Goal: Task Accomplishment & Management: Use online tool/utility

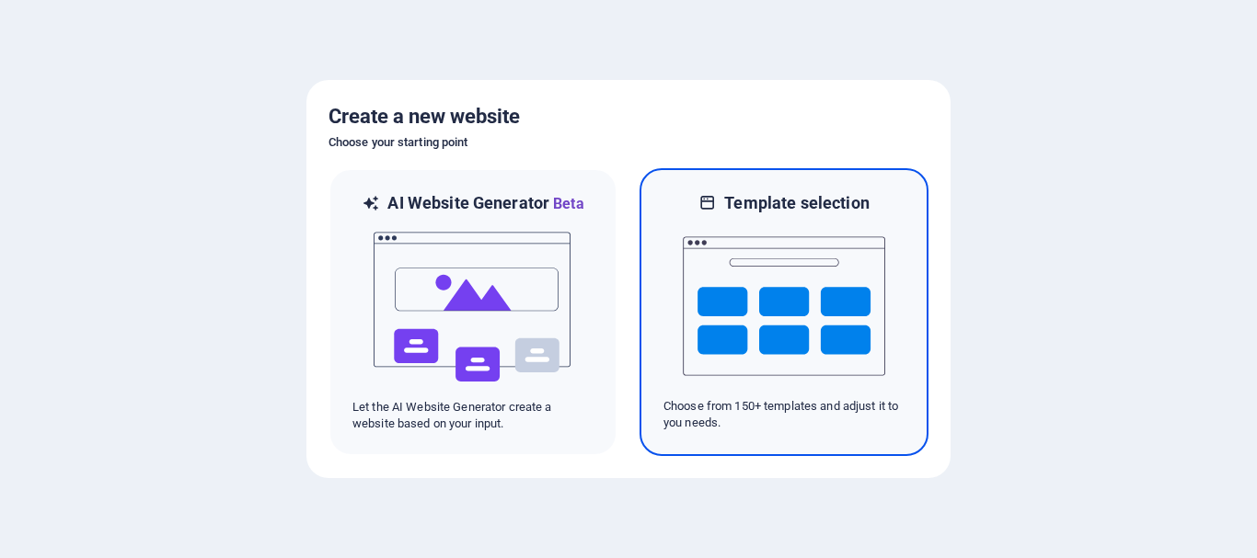
click at [771, 296] on img at bounding box center [784, 306] width 202 height 184
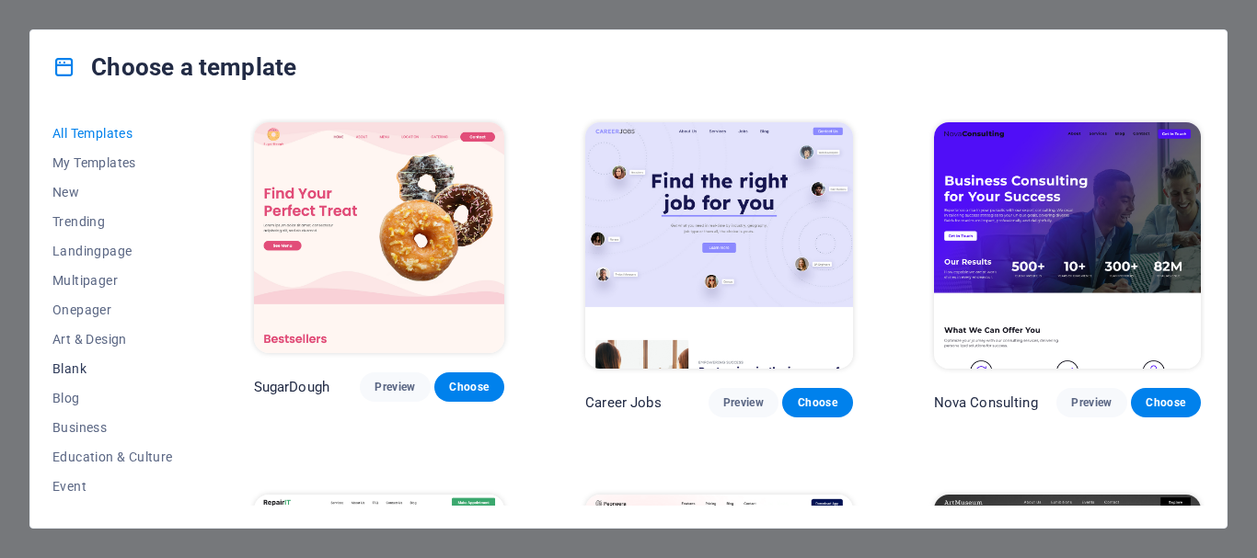
click at [76, 364] on span "Blank" at bounding box center [112, 369] width 121 height 15
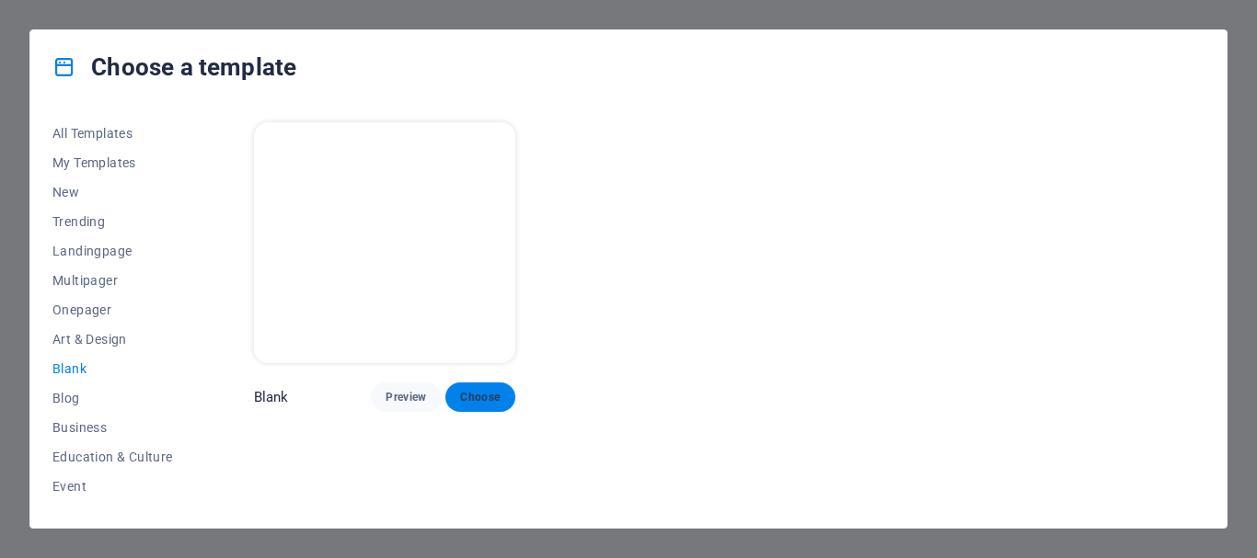
click at [484, 392] on span "Choose" at bounding box center [480, 397] width 40 height 15
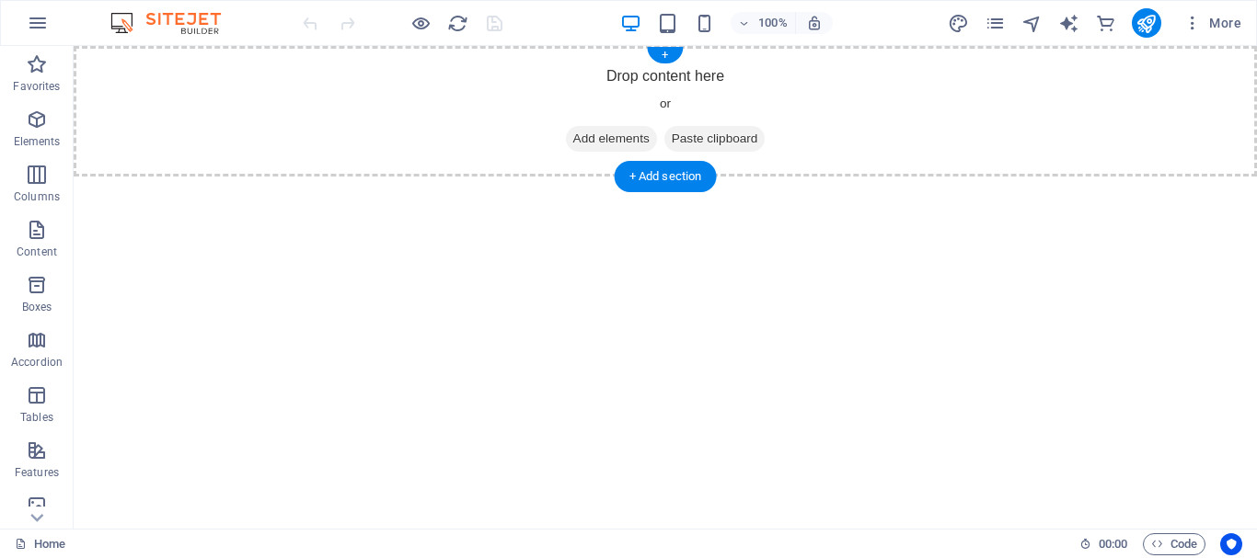
click at [587, 135] on span "Add elements" at bounding box center [611, 139] width 91 height 26
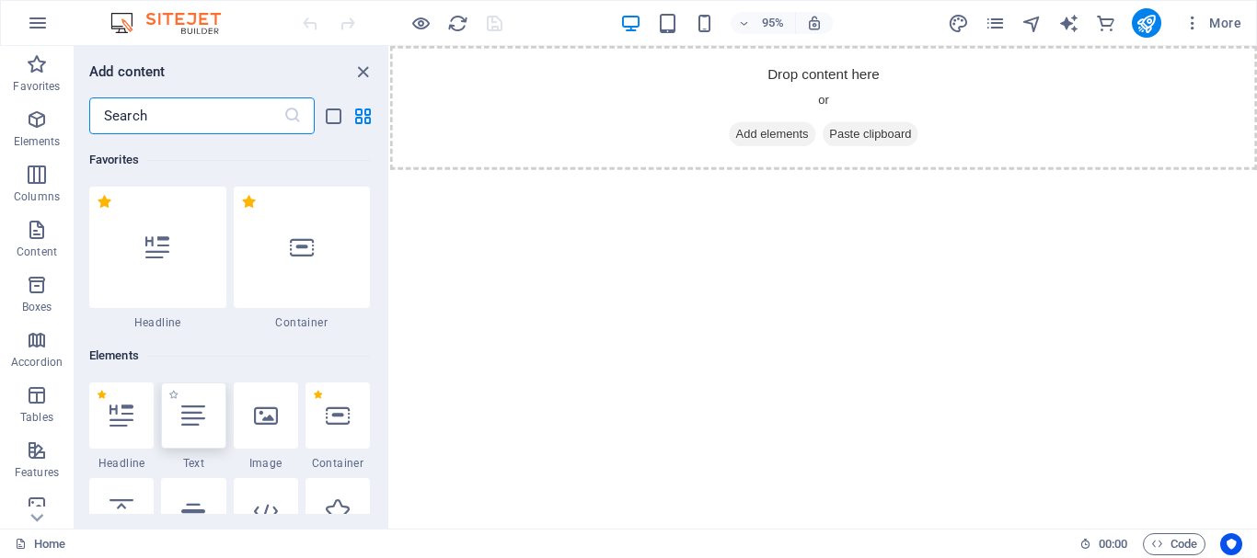
click at [189, 415] on icon at bounding box center [193, 416] width 24 height 24
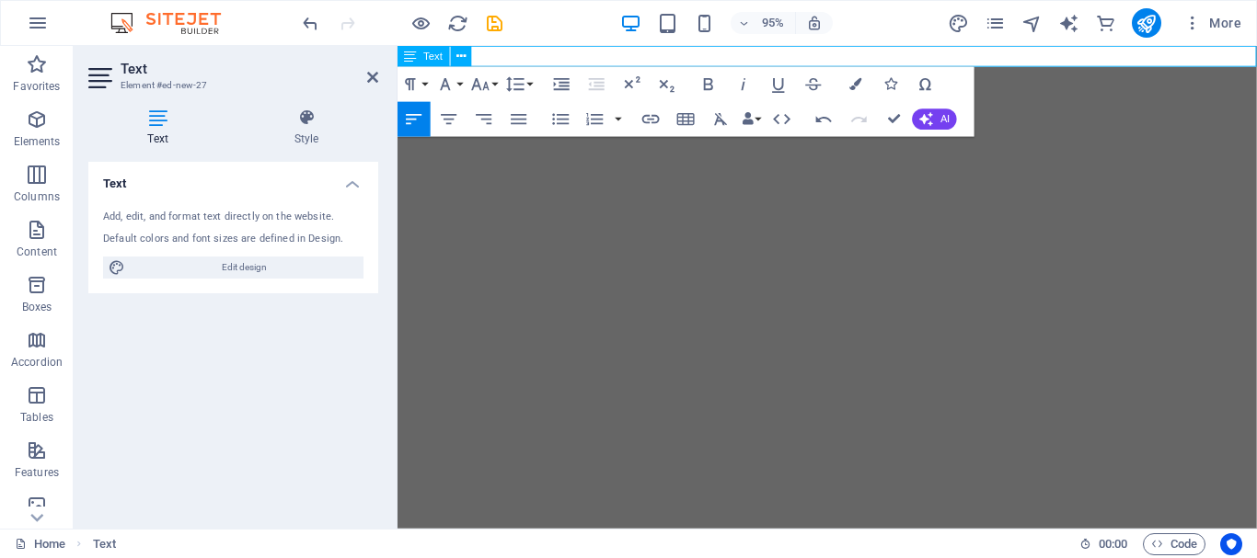
click at [512, 56] on p at bounding box center [849, 57] width 904 height 22
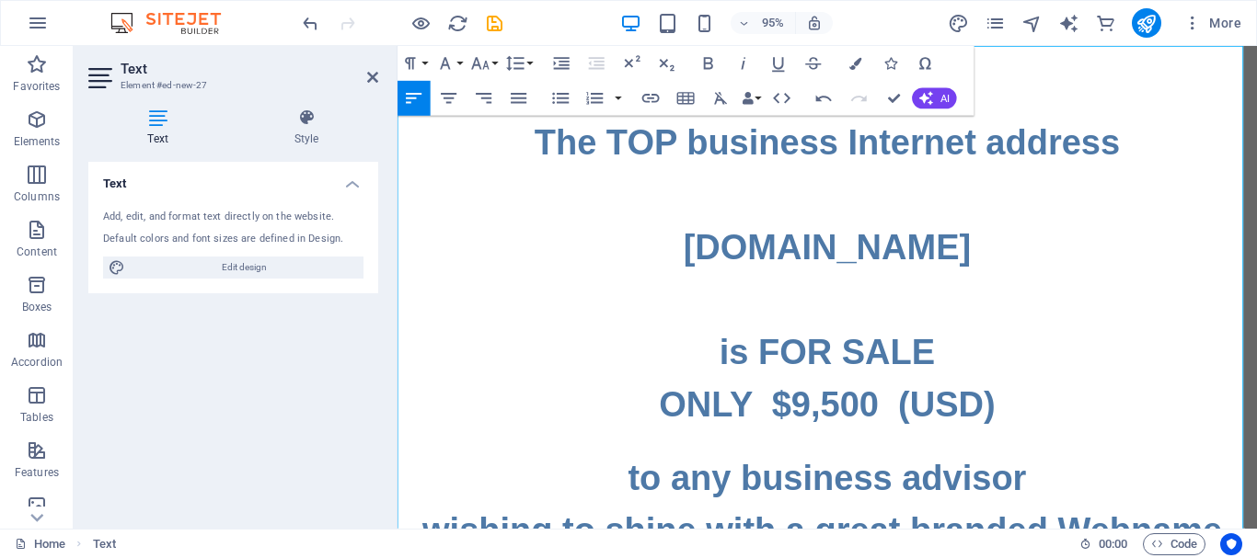
drag, startPoint x: 703, startPoint y: 258, endPoint x: 993, endPoint y: 245, distance: 290.1
click at [993, 245] on h1 "The TOP business Internet address www.BusinessAdvisor.TOP is FOR SALE ONLY $9,5…" at bounding box center [849, 285] width 904 height 331
click at [1026, 253] on h1 "The TOP business Internet address www.StockMarkets.TOP is FOR SALE ONLY $9,500 …" at bounding box center [849, 285] width 904 height 331
click at [1111, 231] on h1 "The TOP business Internet address www.StockMarkets.Expert is FOR SALE ONLY $9,5…" at bounding box center [849, 285] width 904 height 331
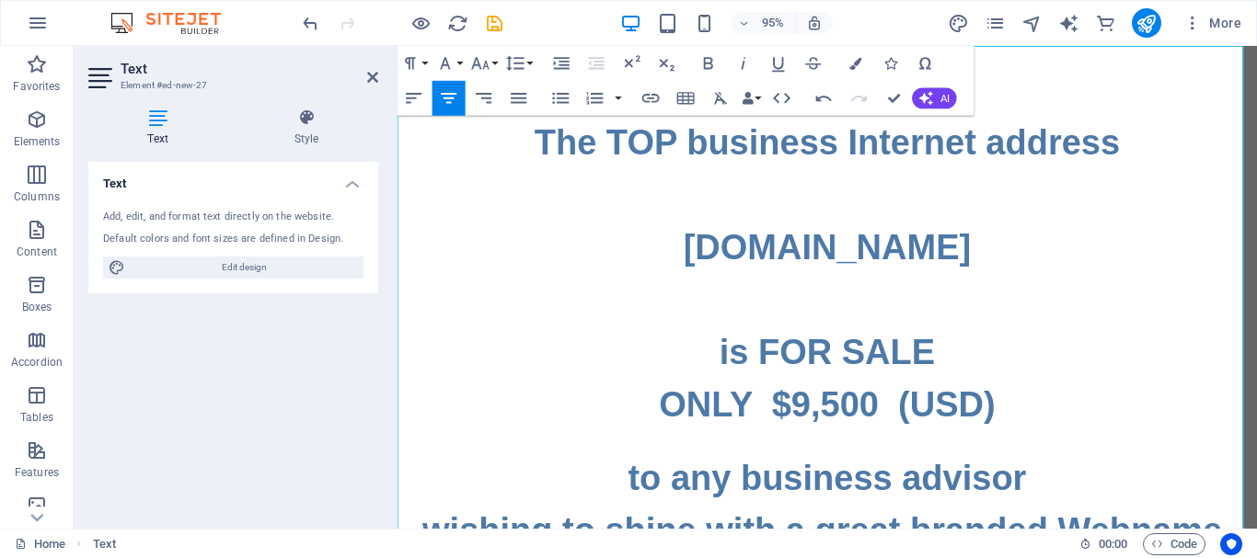
drag, startPoint x: 682, startPoint y: 145, endPoint x: 737, endPoint y: 151, distance: 55.5
click at [682, 146] on h1 "The TOP business Internet address www.StockMarkets.Expert is FOR SALE ONLY $9,5…" at bounding box center [849, 285] width 904 height 331
click at [804, 420] on h1 "The TOP business Internet address www.StockMarkets.Expert is FOR SALE ONLY $9,5…" at bounding box center [849, 285] width 904 height 331
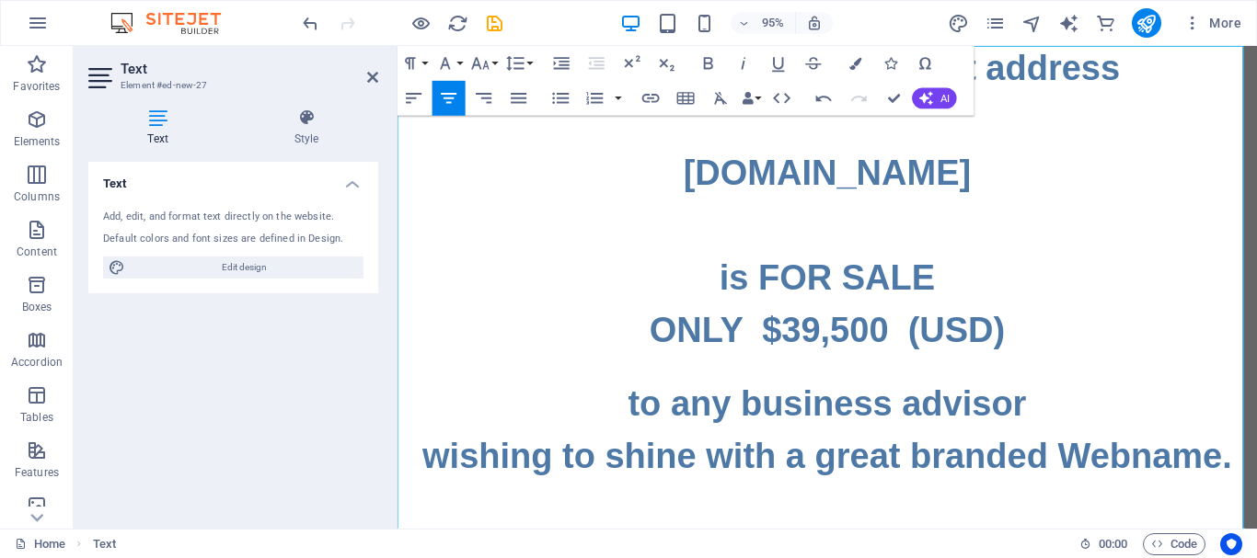
scroll to position [184, 0]
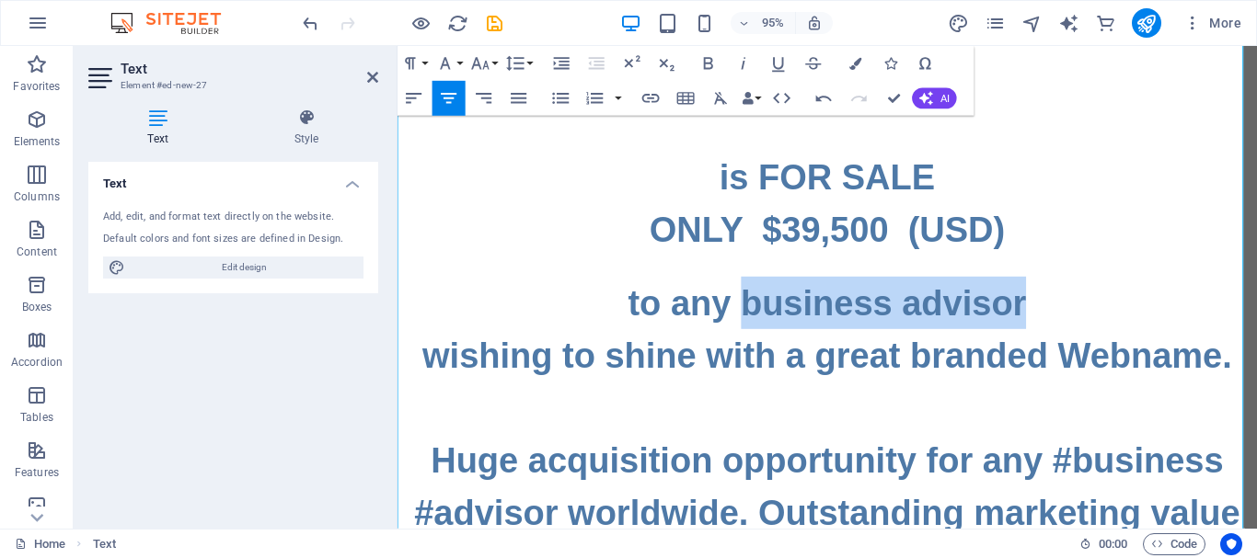
drag, startPoint x: 786, startPoint y: 312, endPoint x: 1056, endPoint y: 302, distance: 270.7
click at [1057, 302] on h1 "to any business advisor" at bounding box center [849, 316] width 904 height 55
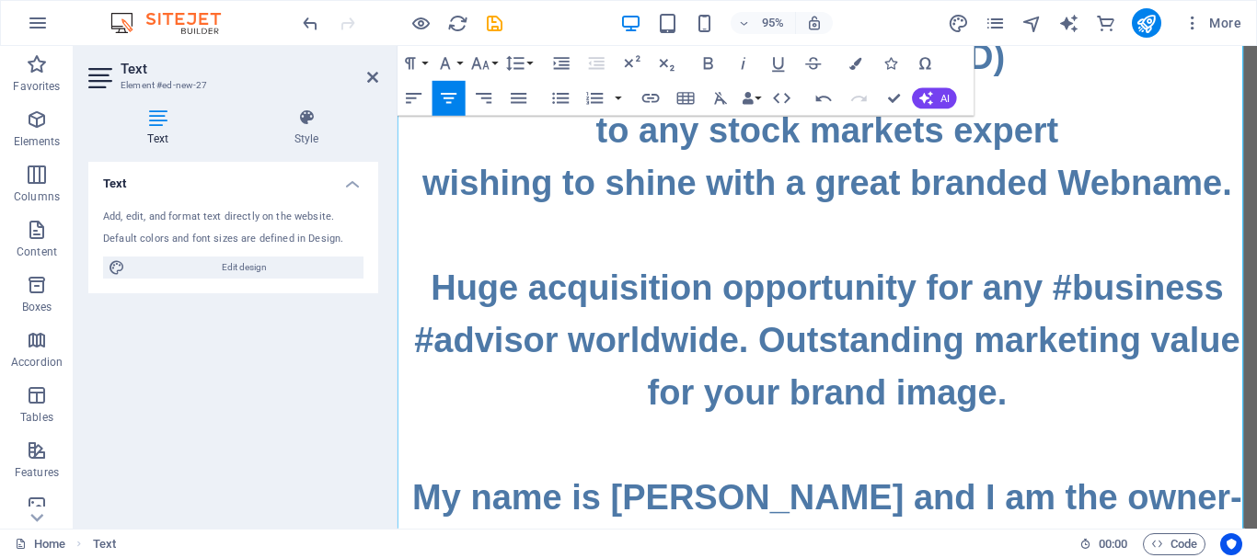
scroll to position [368, 0]
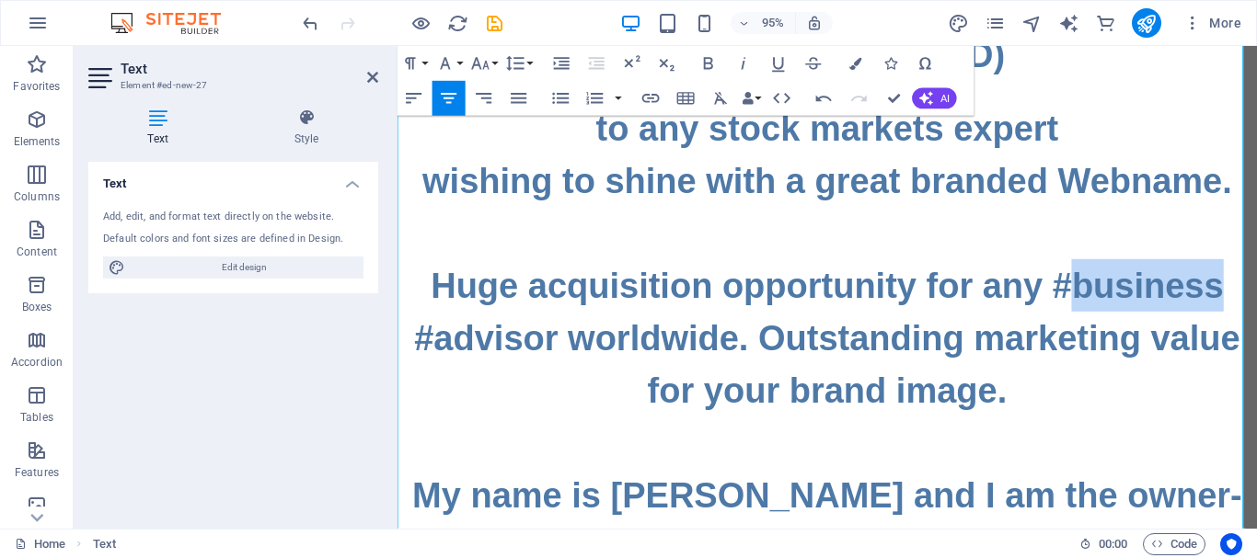
drag, startPoint x: 1120, startPoint y: 296, endPoint x: 1264, endPoint y: 302, distance: 144.5
click at [1256, 302] on h1 "wishing to shine with a great branded Webname. Huge acquisition opportunity for…" at bounding box center [849, 519] width 904 height 718
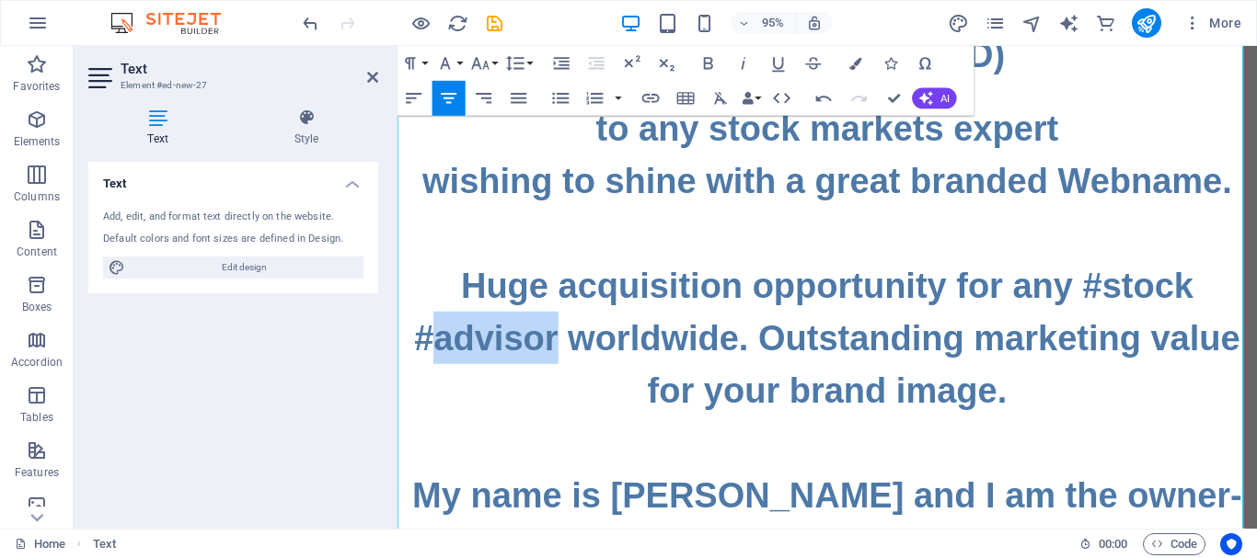
drag, startPoint x: 561, startPoint y: 351, endPoint x: 431, endPoint y: 345, distance: 130.8
click at [431, 347] on h1 "wishing to shine with a great branded Webname. Huge acquisition opportunity for…" at bounding box center [849, 519] width 904 height 718
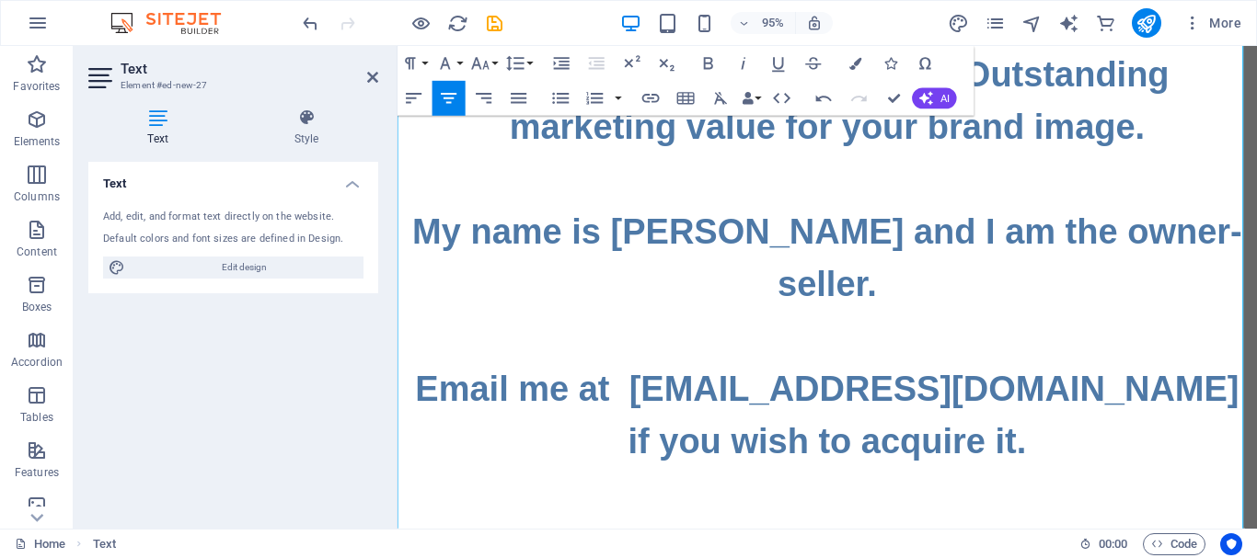
scroll to position [724, 0]
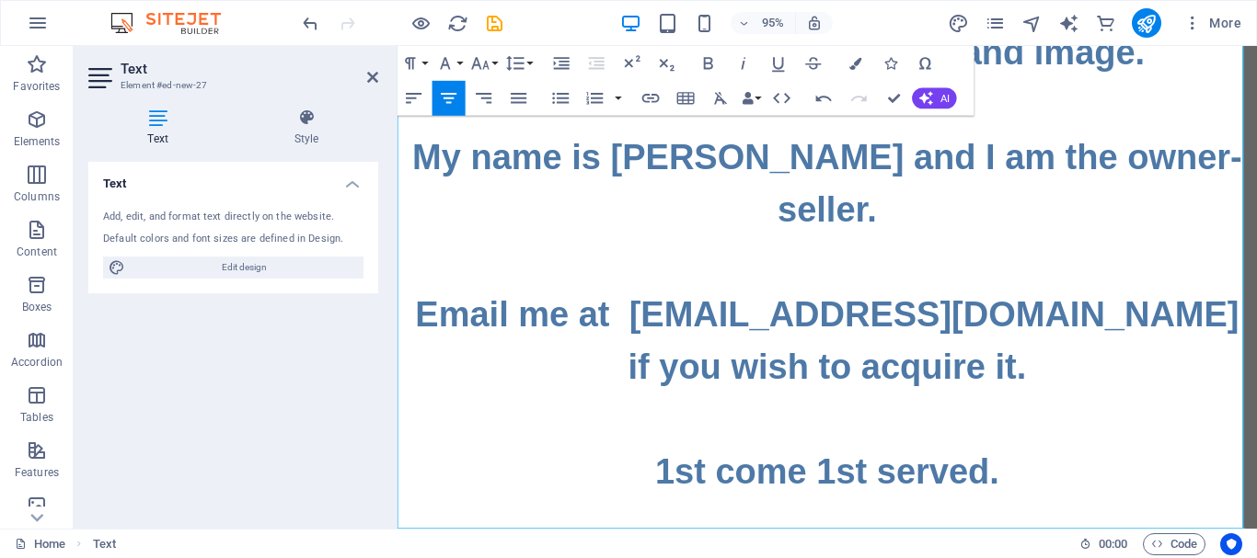
click at [1039, 442] on h1 "wishing to shine with a great branded Webname. Huge acquisition opportunity for…" at bounding box center [849, 163] width 904 height 718
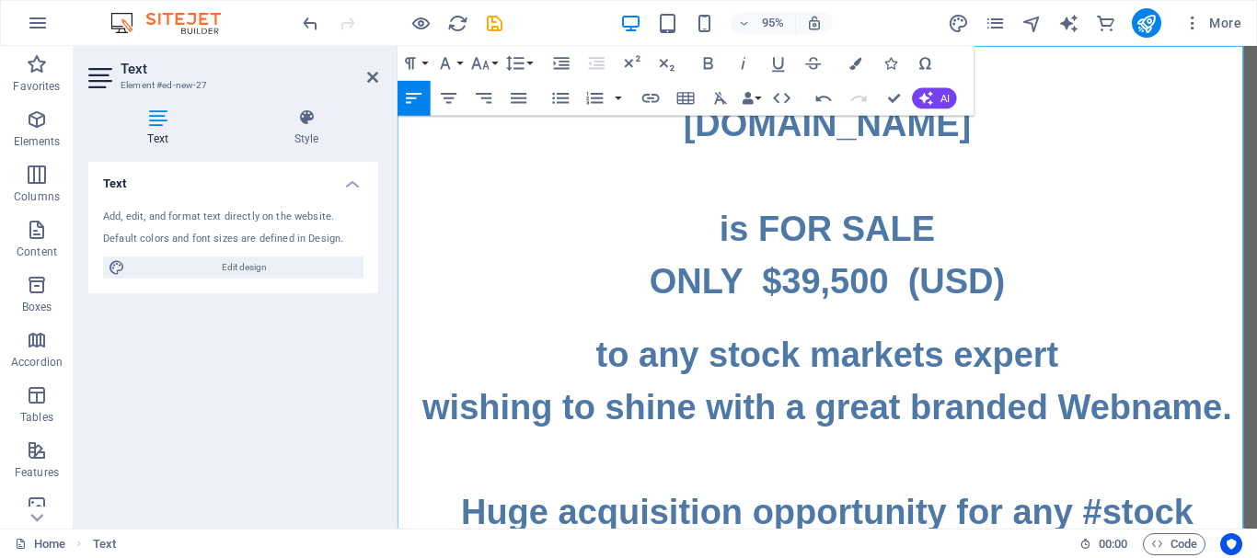
scroll to position [0, 0]
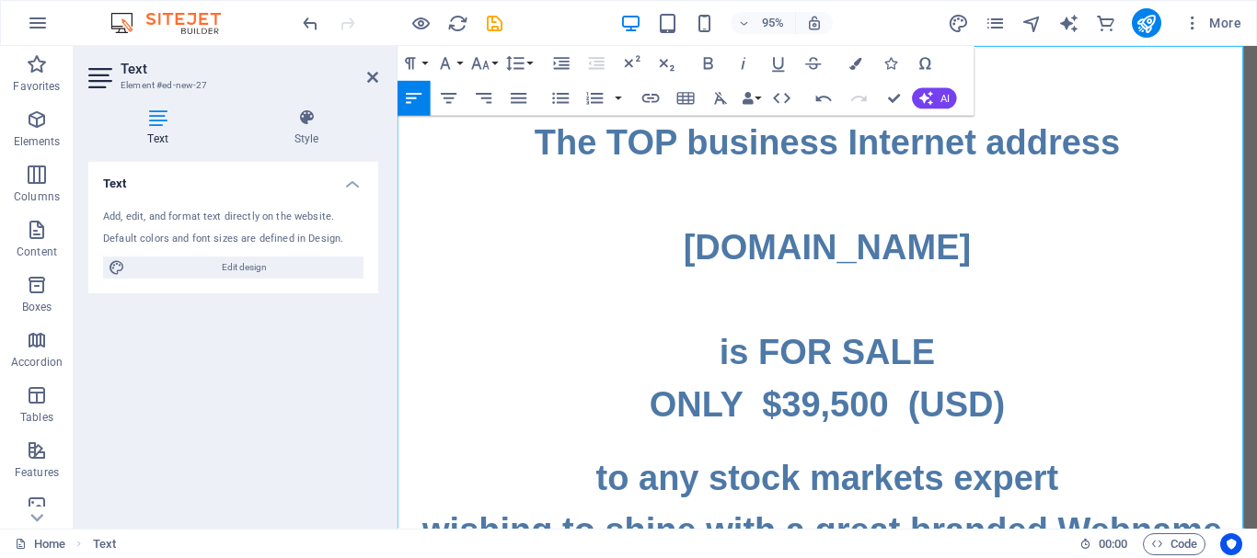
click at [804, 419] on h1 "The TOP business Internet address www.StockMarkets.Expert is FOR SALE ONLY $39,…" at bounding box center [849, 285] width 904 height 331
click at [1007, 282] on h1 "The TOP business Internet address www.StockMarkets.Expert is FOR SALE ONLY $39,…" at bounding box center [849, 285] width 904 height 331
click at [1143, 23] on icon "publish" at bounding box center [1145, 23] width 21 height 21
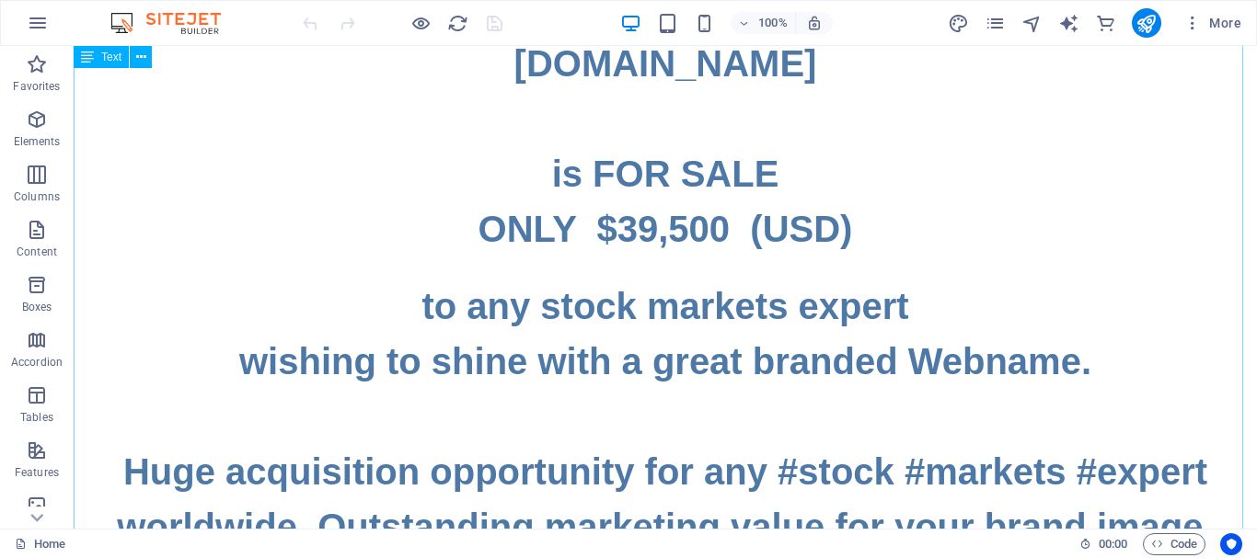
scroll to position [92, 0]
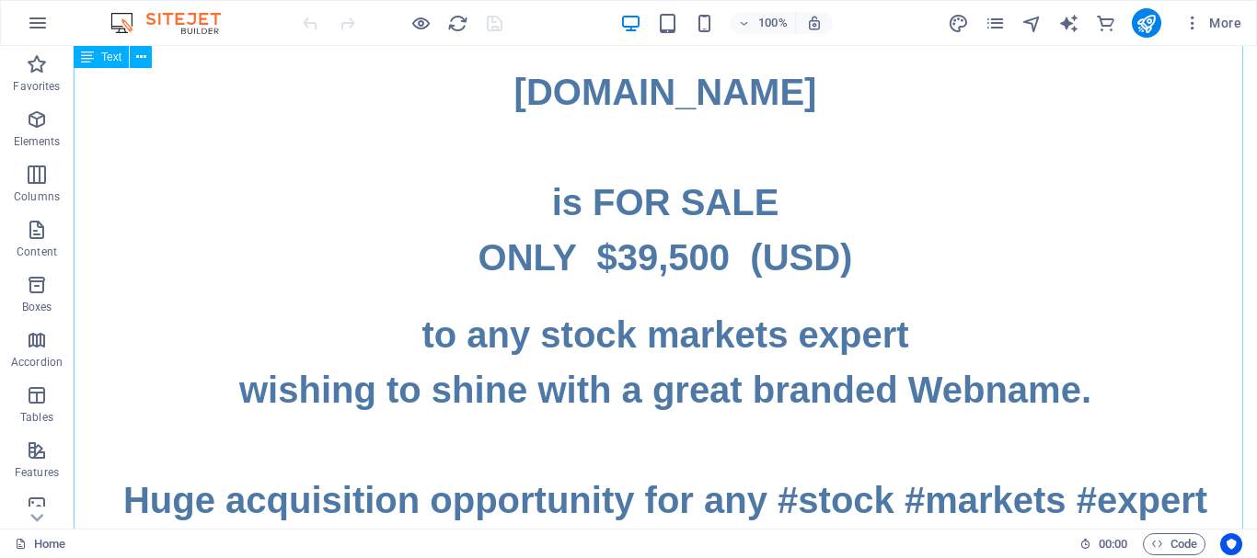
click at [870, 253] on div "The TOP business Internet address www.StockMarkets.Expert is FOR SALE ONLY $39,…" at bounding box center [665, 550] width 1183 height 1192
click at [839, 259] on div "The TOP business Internet address www.StockMarkets.Expert is FOR SALE ONLY $39,…" at bounding box center [665, 550] width 1183 height 1192
click at [818, 259] on div "The TOP business Internet address www.StockMarkets.Expert is FOR SALE ONLY $39,…" at bounding box center [665, 550] width 1183 height 1192
click at [799, 266] on div "The TOP business Internet address www.StockMarkets.Expert is FOR SALE ONLY $39,…" at bounding box center [665, 550] width 1183 height 1192
click at [815, 265] on div "The TOP business Internet address www.StockMarkets.Expert is FOR SALE ONLY $39,…" at bounding box center [665, 550] width 1183 height 1192
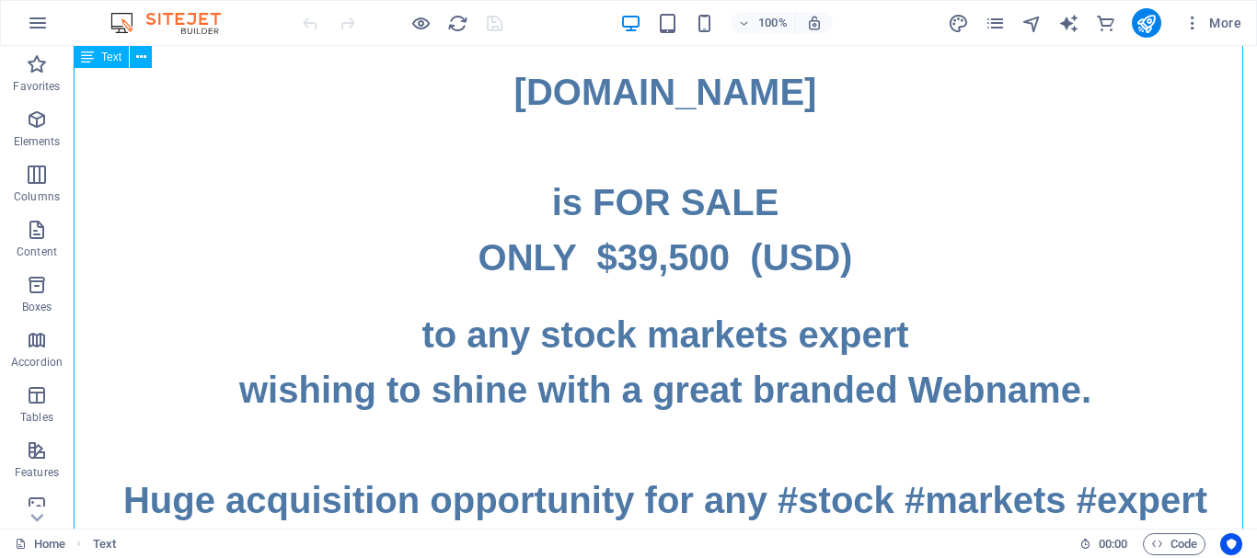
click at [815, 265] on div "The TOP business Internet address www.StockMarkets.Expert is FOR SALE ONLY $39,…" at bounding box center [665, 550] width 1183 height 1192
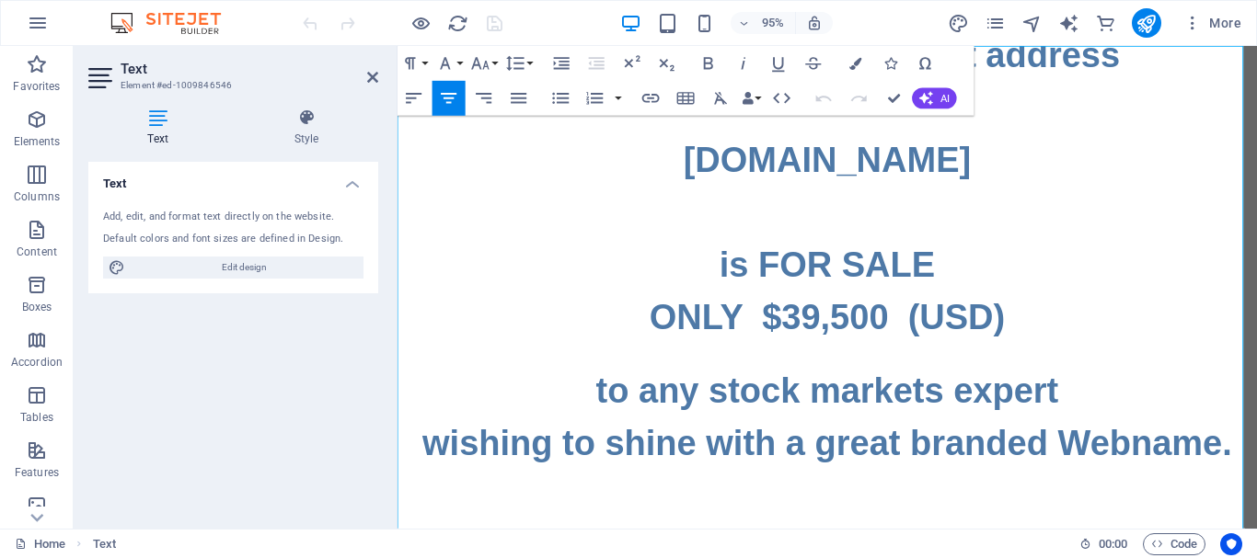
scroll to position [0, 0]
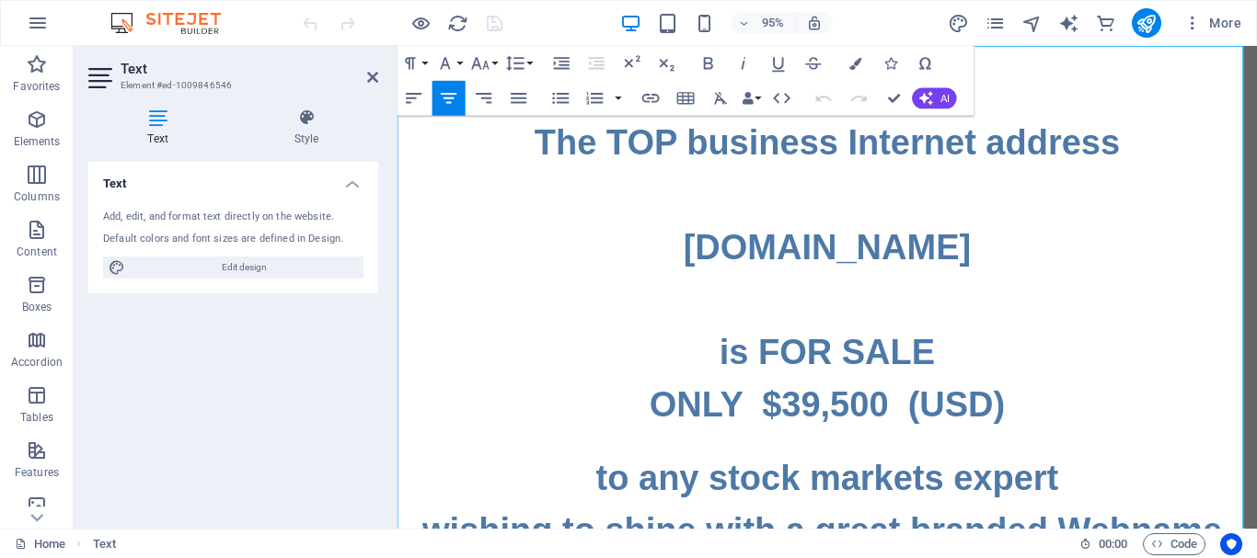
click at [1051, 422] on h1 "The TOP business Internet address www.StockMarkets.Expert is FOR SALE ONLY $39,…" at bounding box center [849, 285] width 904 height 331
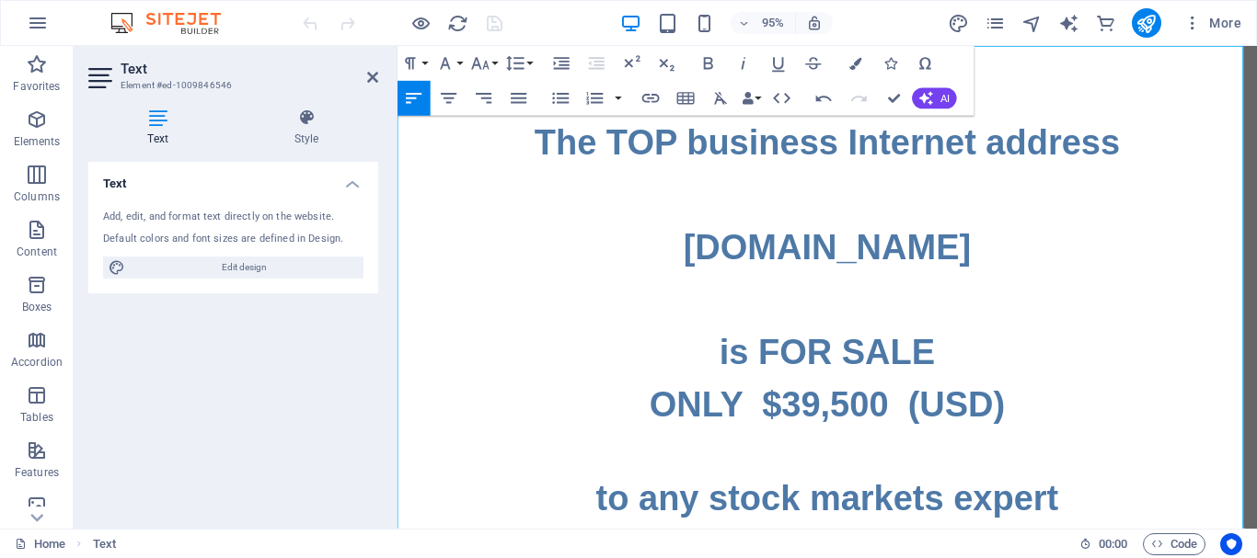
click at [1058, 424] on h1 "The TOP business Internet address www.StockMarkets.Expert is FOR SALE ONLY $39,…" at bounding box center [849, 285] width 904 height 331
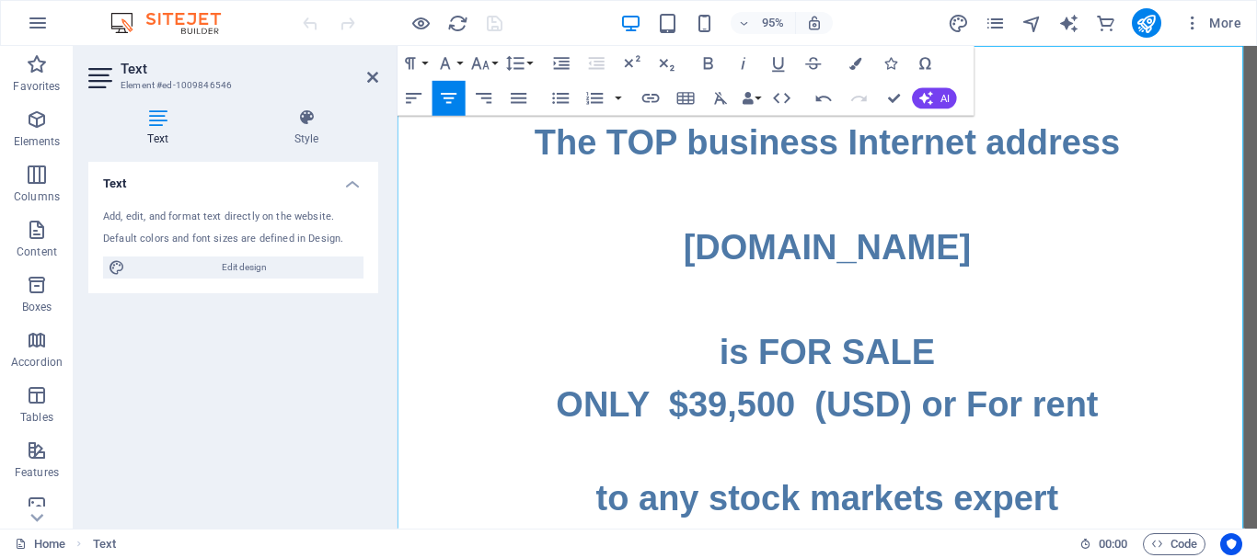
click at [992, 420] on h1 "The TOP business Internet address www.StockMarkets.Expert is FOR SALE ONLY $39,…" at bounding box center [849, 285] width 904 height 331
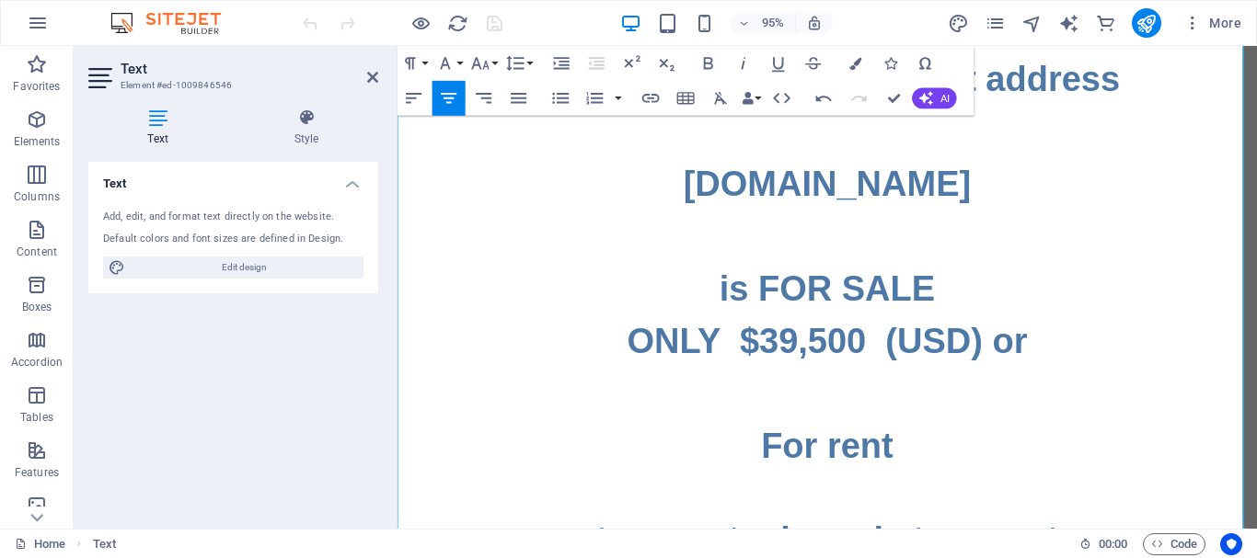
scroll to position [92, 0]
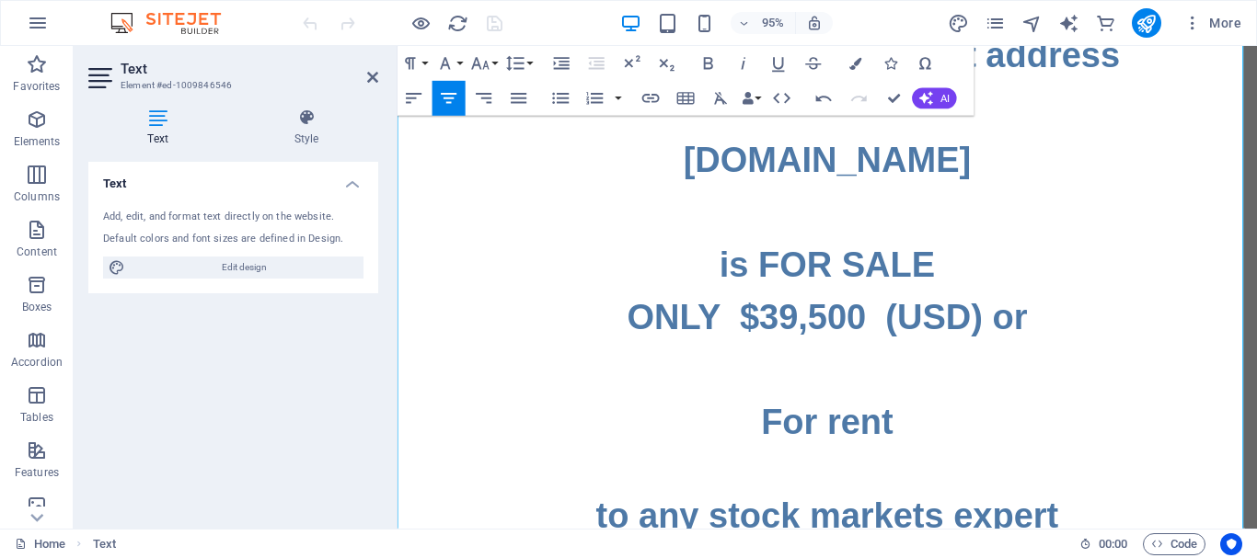
click at [1017, 329] on h1 "The TOP business Internet address www.StockMarkets.Expert is FOR SALE ONLY $39,…" at bounding box center [849, 193] width 904 height 331
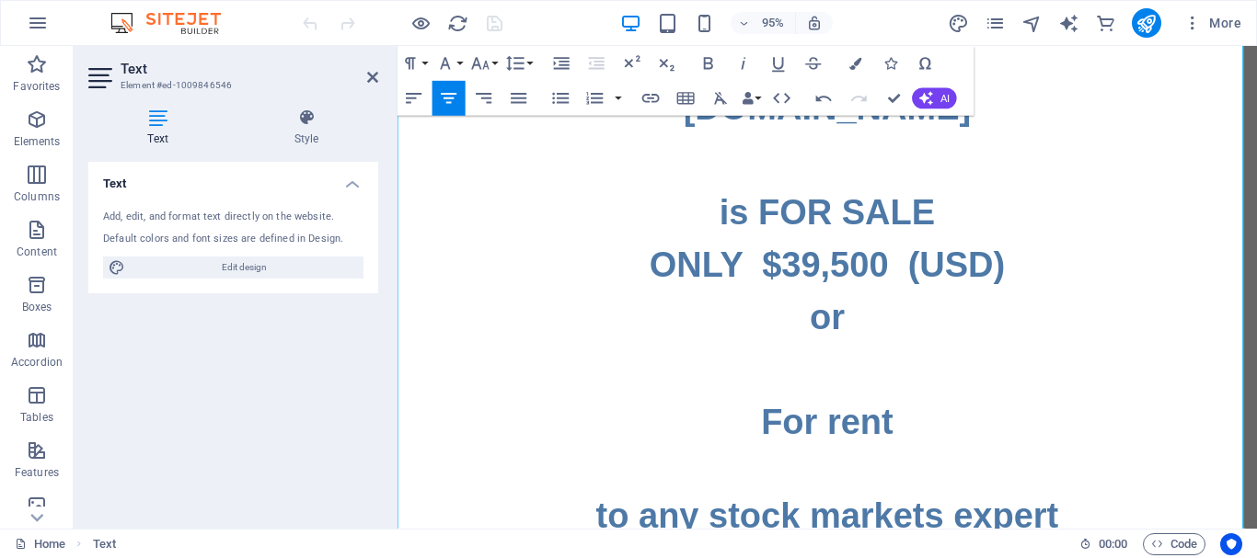
scroll to position [202, 0]
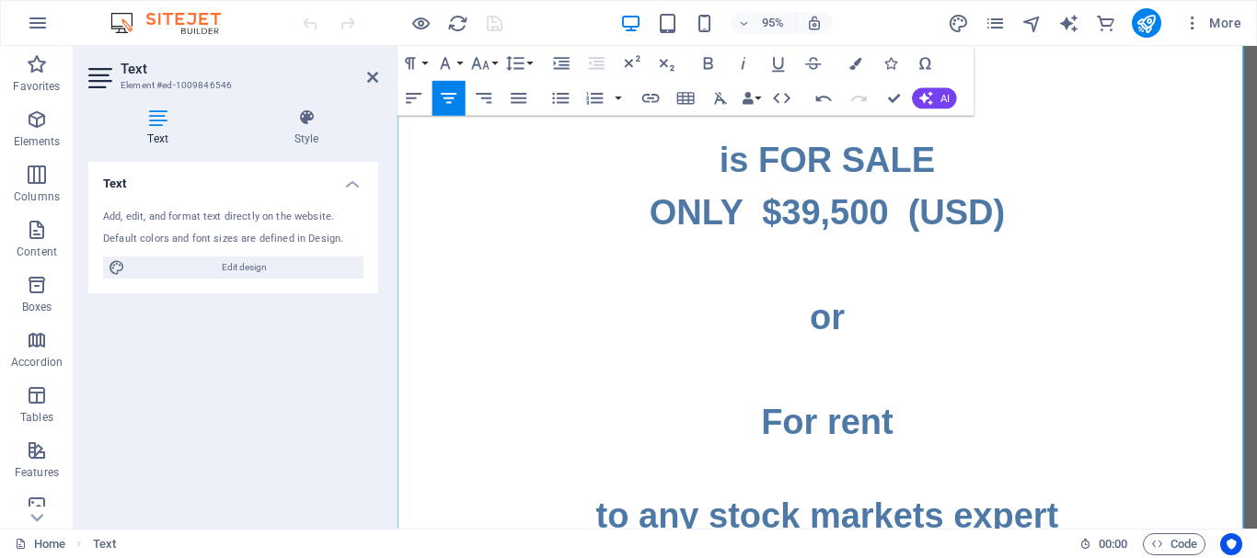
click at [772, 438] on h1 "For rent" at bounding box center [849, 441] width 904 height 55
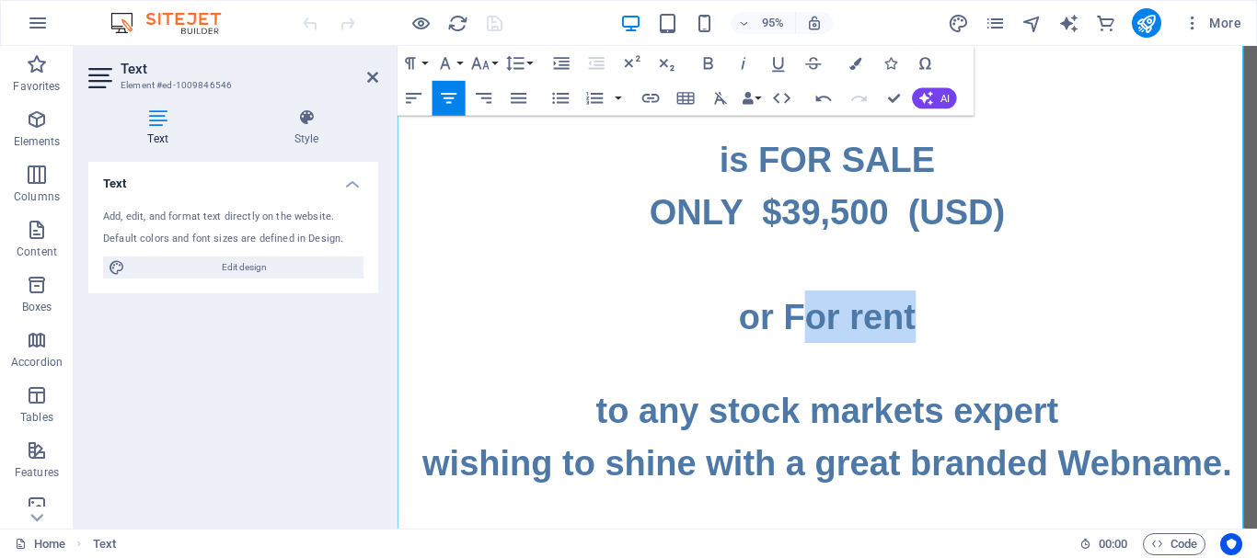
drag, startPoint x: 937, startPoint y: 314, endPoint x: 820, endPoint y: 329, distance: 117.9
click at [820, 329] on h1 "or For rent" at bounding box center [849, 331] width 904 height 55
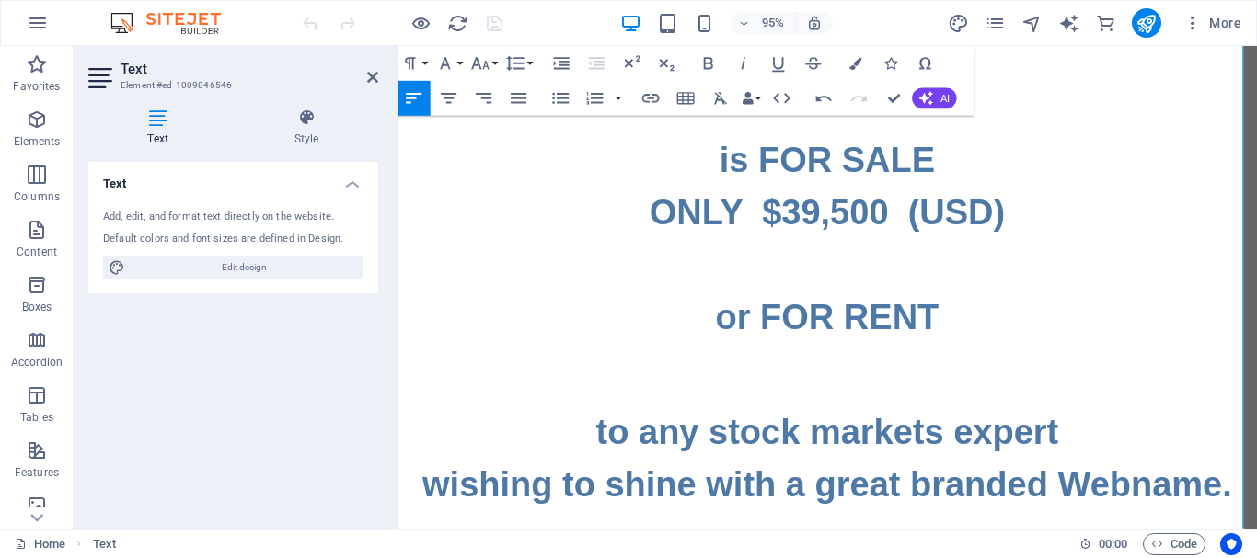
click at [980, 343] on h1 "or FOR RENT" at bounding box center [849, 331] width 904 height 55
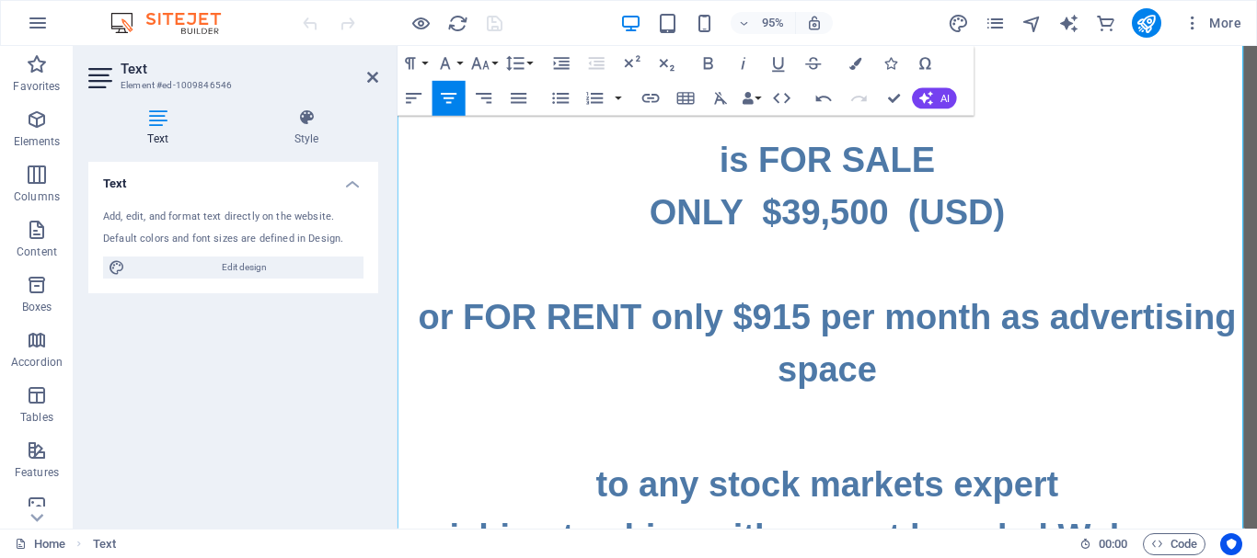
click at [1027, 332] on h1 "or FOR RENT only $915 per month as advertising space" at bounding box center [849, 359] width 904 height 110
click at [662, 331] on h1 "or FOR RENT only $915 per month as advertising space" at bounding box center [849, 359] width 904 height 110
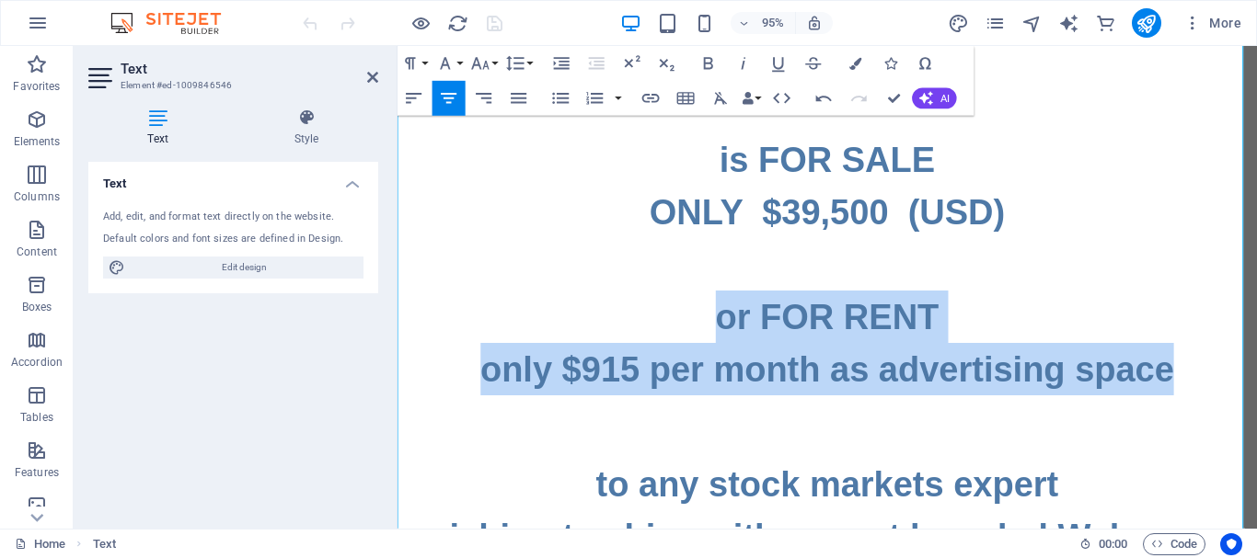
drag, startPoint x: 1218, startPoint y: 388, endPoint x: 732, endPoint y: 330, distance: 489.2
copy div "or FOR RENT only $915 per month as advertising space"
click at [852, 342] on h1 "or FOR RENT" at bounding box center [849, 331] width 904 height 55
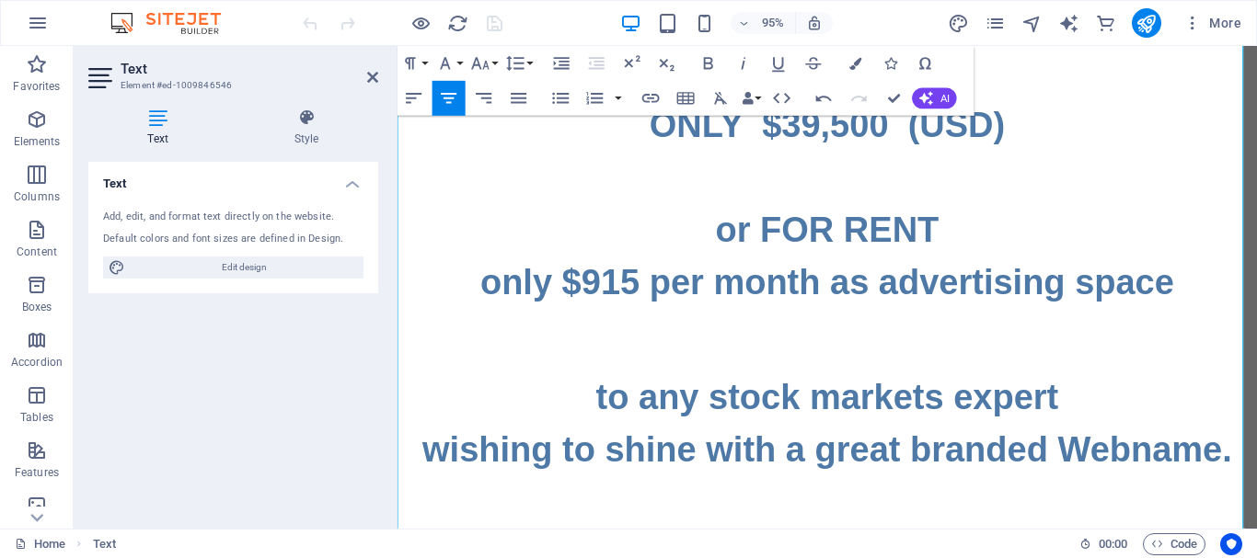
scroll to position [110, 0]
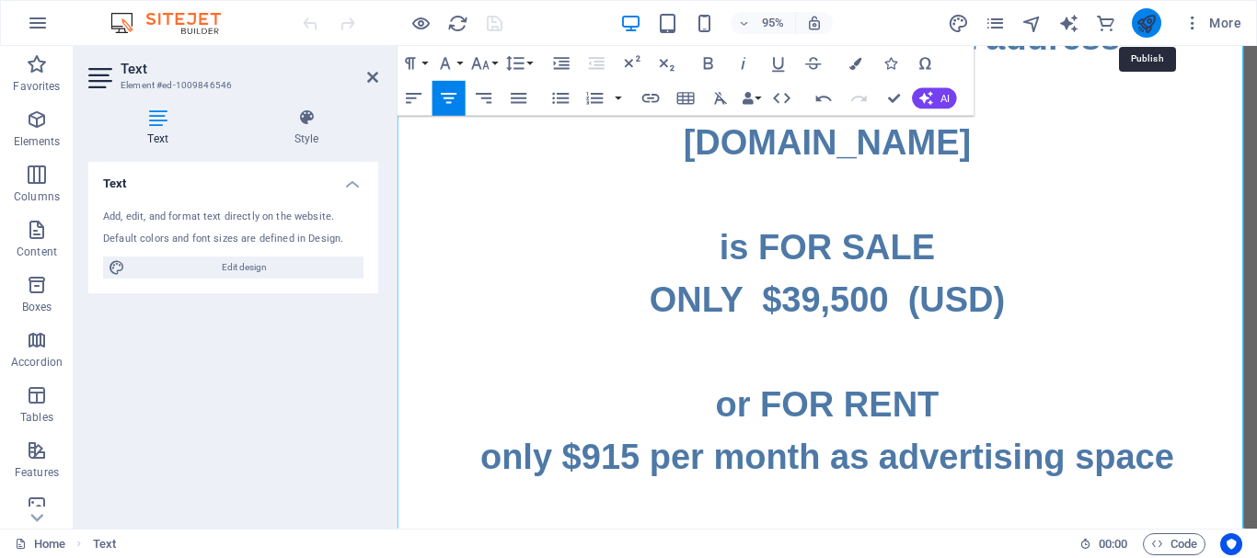
click at [1145, 27] on icon "publish" at bounding box center [1145, 23] width 21 height 21
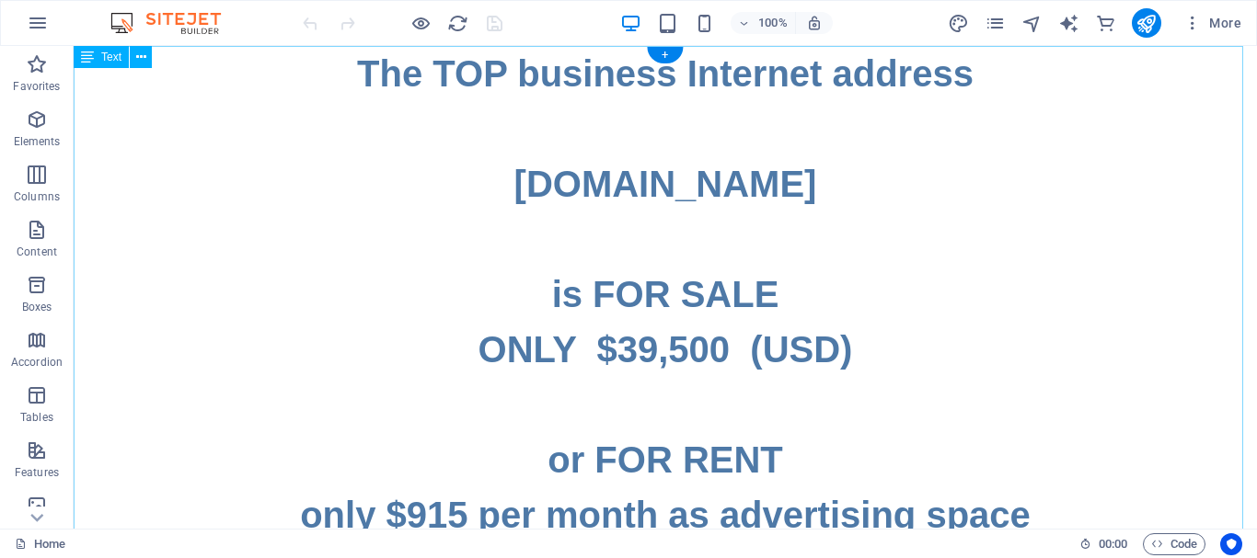
click at [1145, 24] on icon "publish" at bounding box center [1145, 23] width 21 height 21
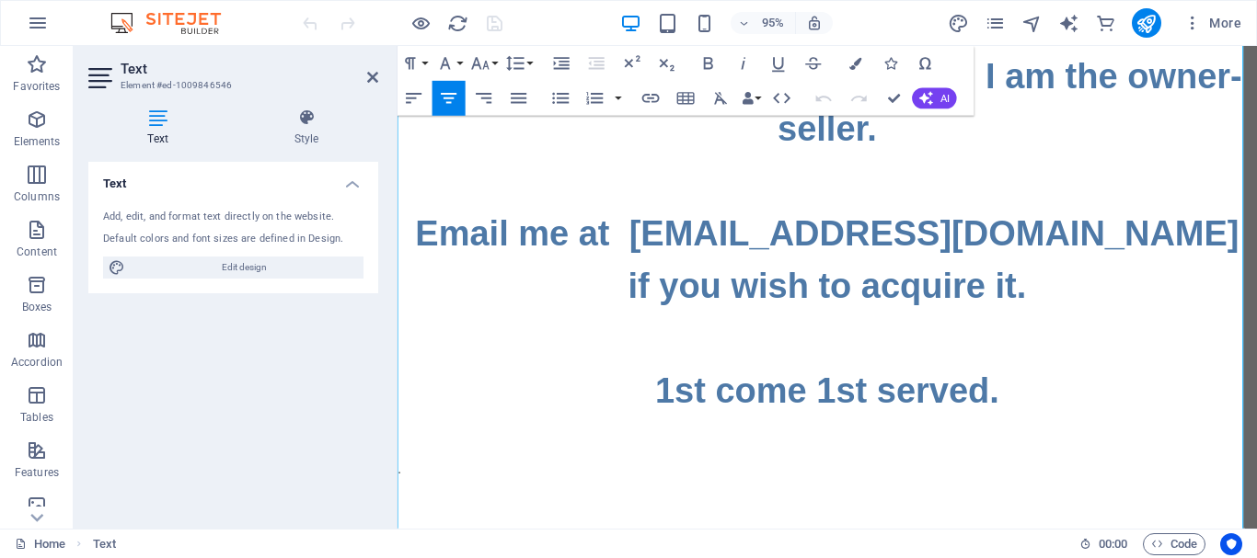
scroll to position [1022, 0]
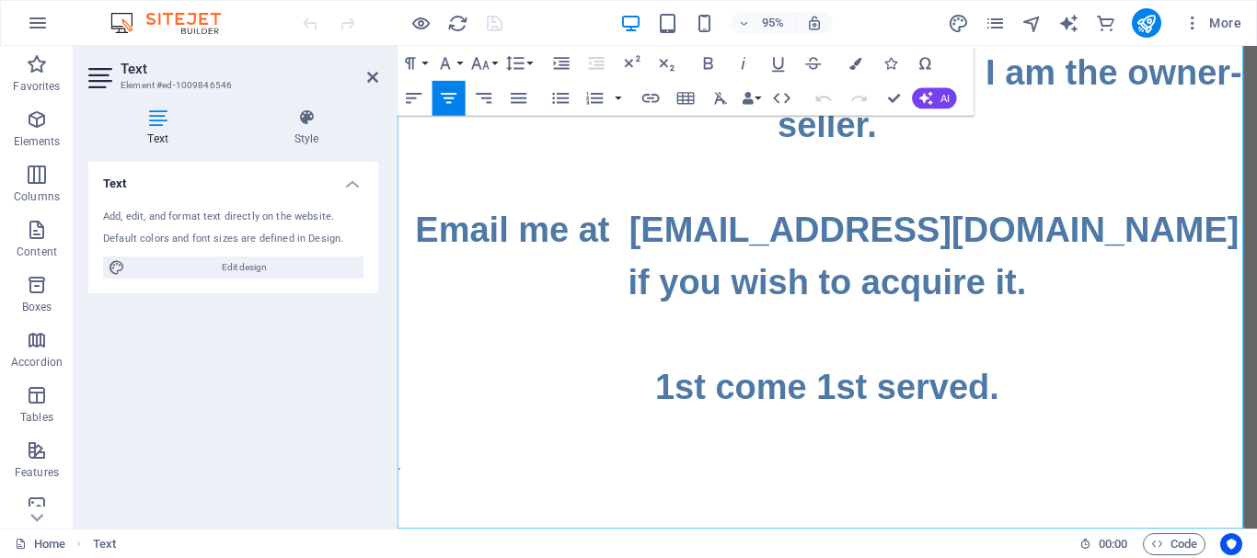
click at [902, 477] on p "." at bounding box center [849, 488] width 904 height 22
click at [1026, 349] on h1 "wishing to shine with a great branded Webname. Huge acquisition opportunity for…" at bounding box center [849, 75] width 904 height 718
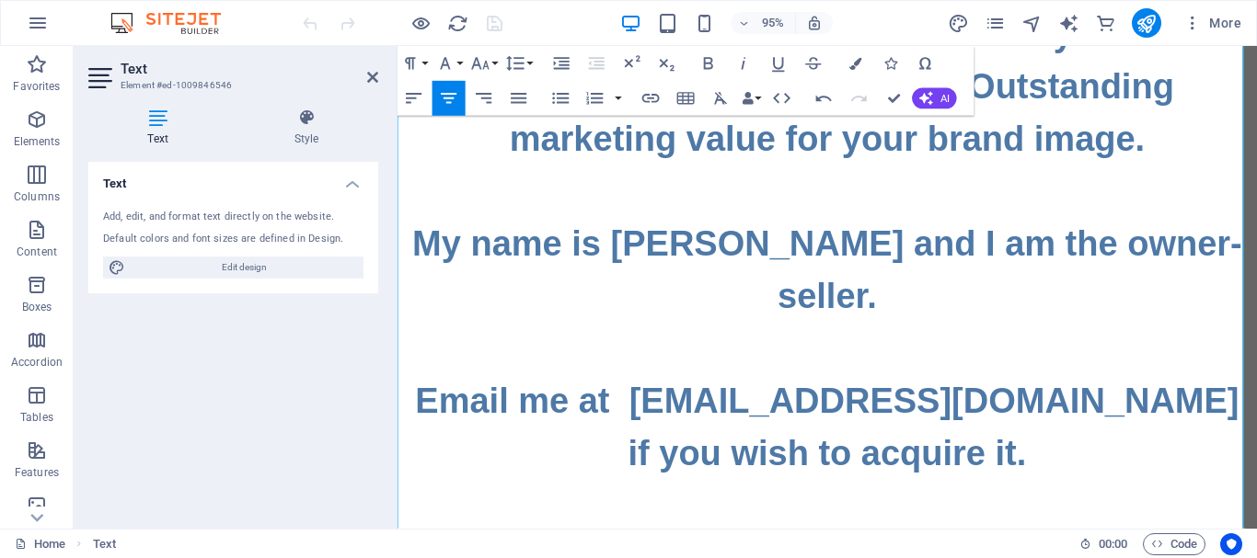
scroll to position [746, 0]
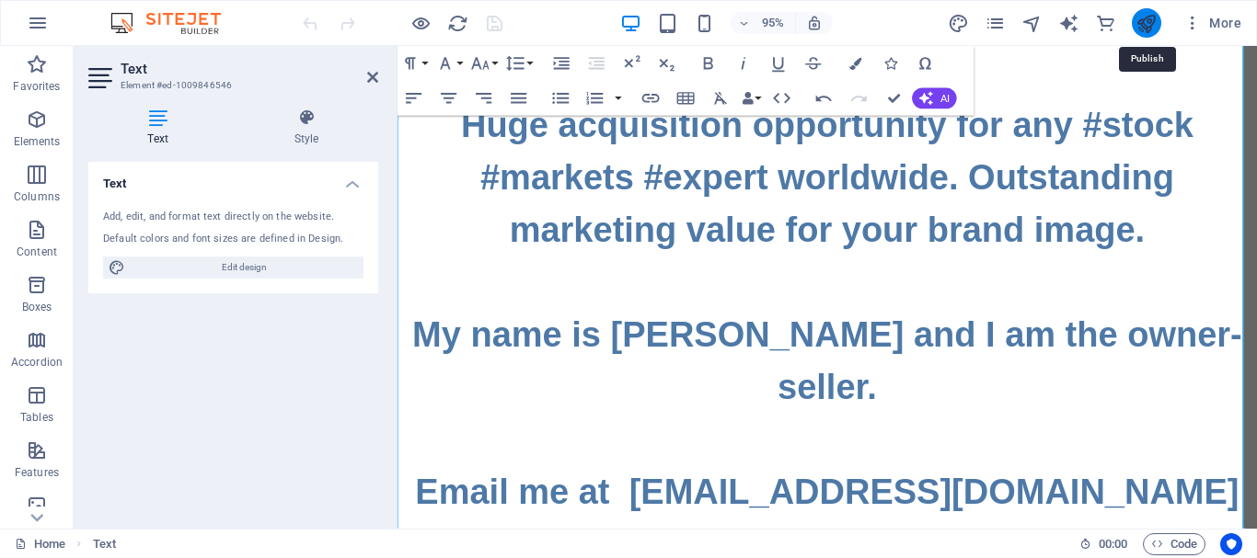
click at [1143, 20] on icon "publish" at bounding box center [1145, 23] width 21 height 21
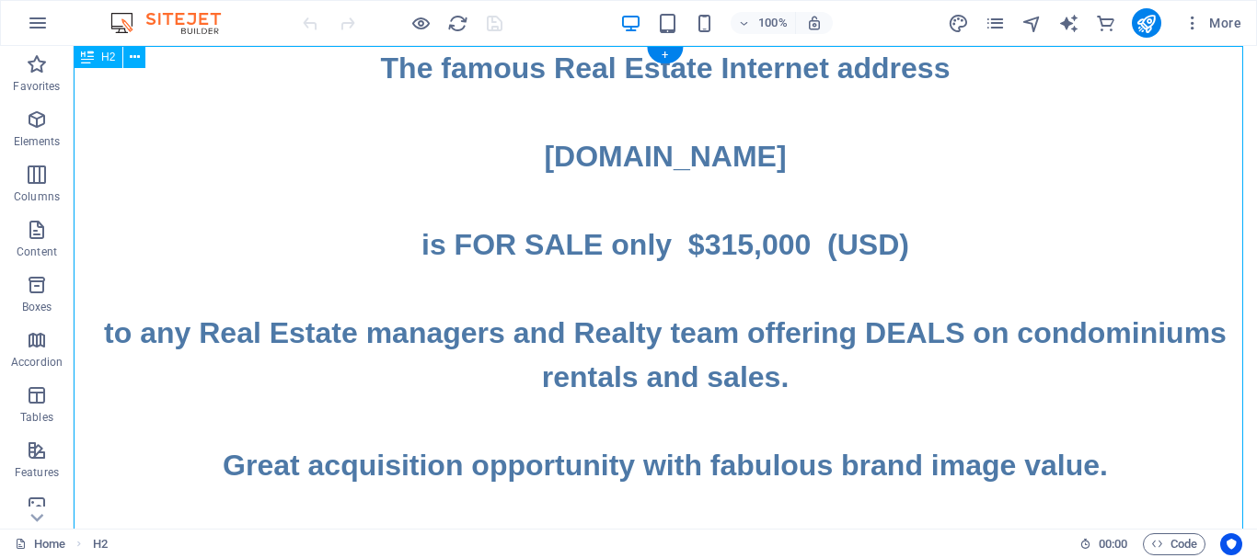
click at [909, 245] on div "The famous Real Estate Internet address www.CONDOMINIUMS.DEALS is FOR SALE only…" at bounding box center [665, 554] width 1183 height 1016
click at [744, 331] on div "The famous Real Estate Internet address www.CONDOMINIUMS.DEALS is FOR SALE only…" at bounding box center [665, 554] width 1183 height 1016
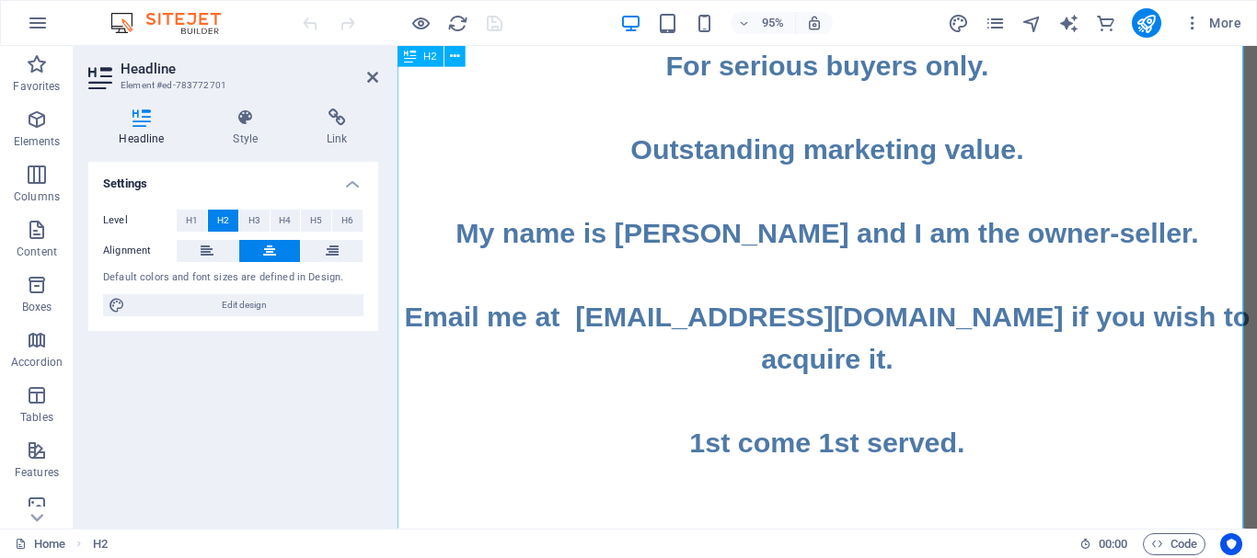
scroll to position [639, 0]
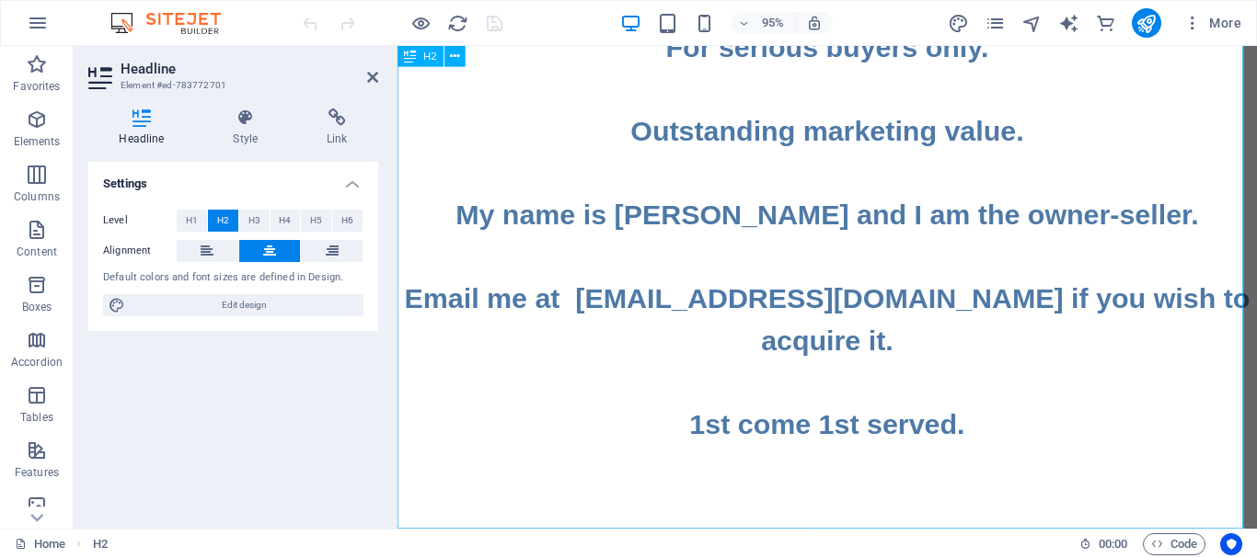
click at [932, 527] on h2 "The famous Real Estate Internet address ‌www.CONDOMINIUMS.DEALS is FOR SALE onl…" at bounding box center [849, 3] width 904 height 1192
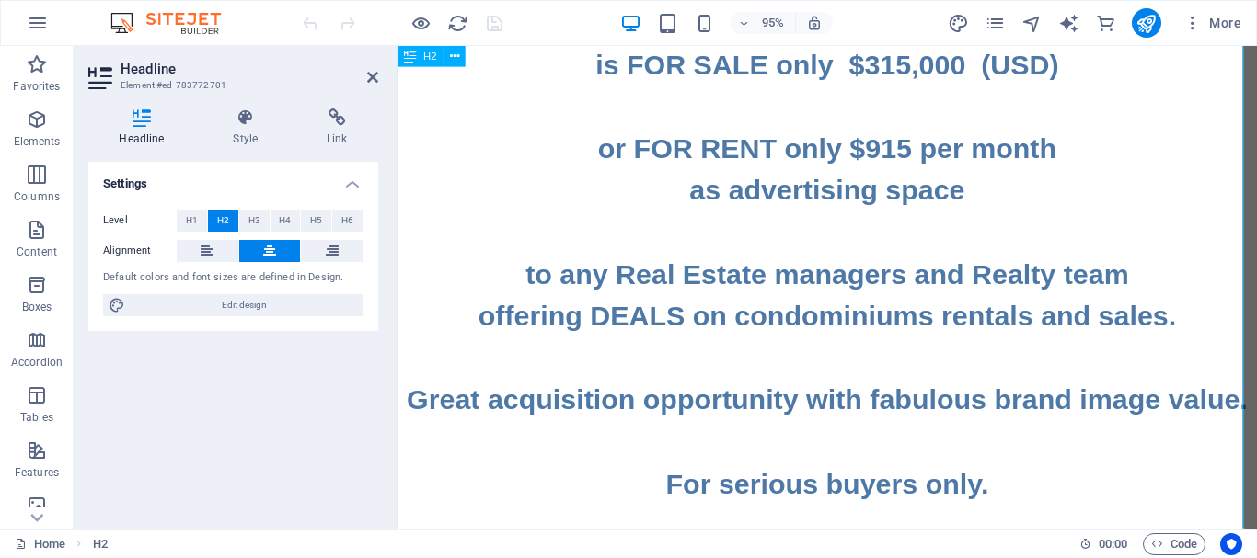
scroll to position [0, 0]
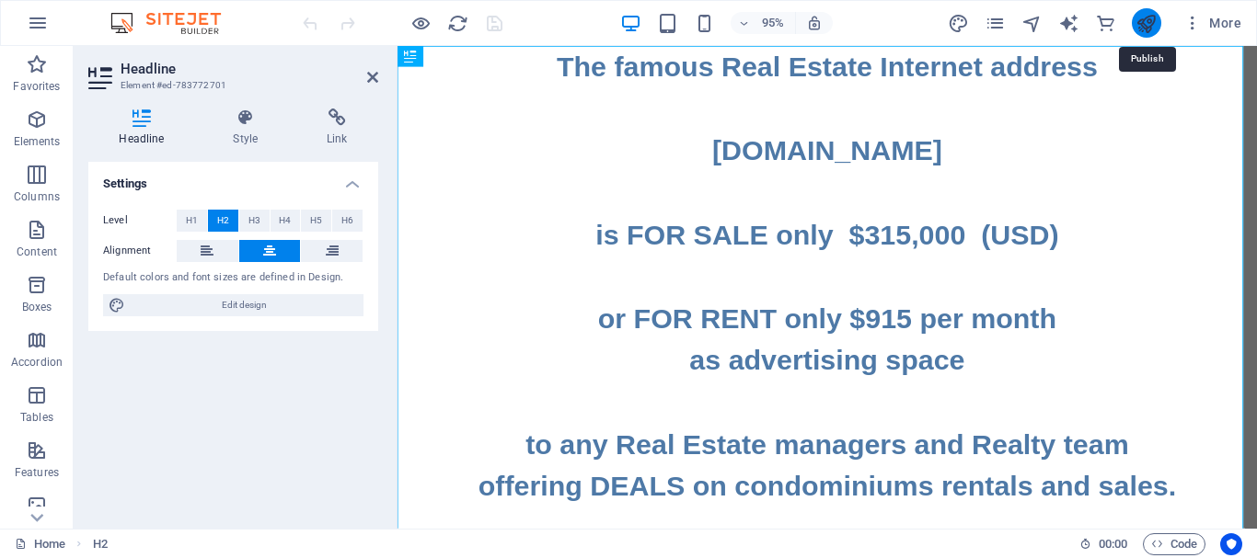
click at [1146, 28] on icon "publish" at bounding box center [1145, 23] width 21 height 21
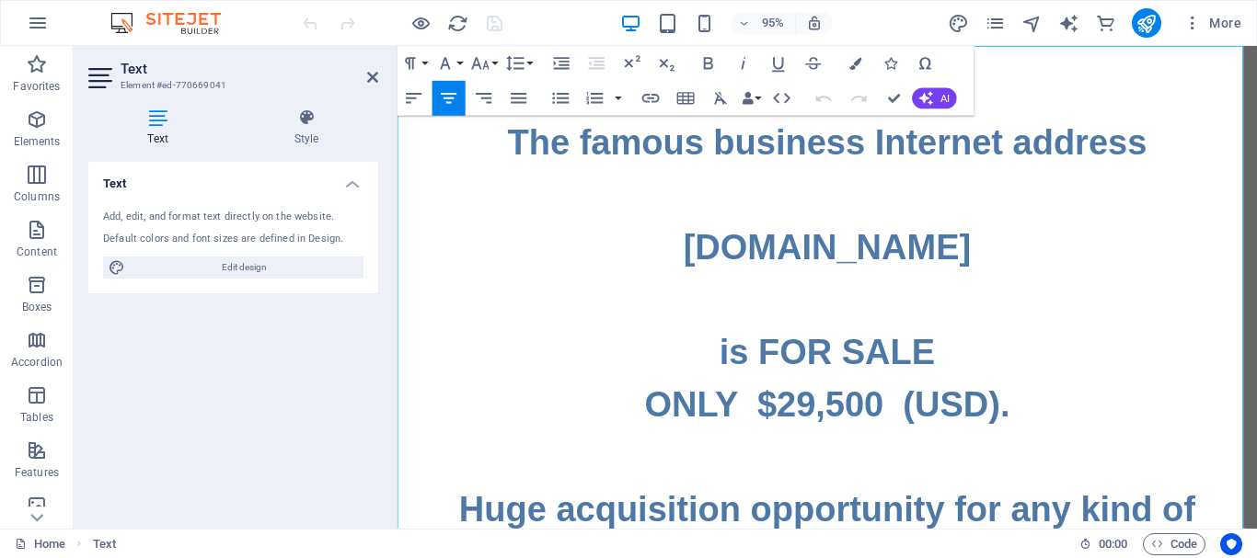
click at [1021, 423] on h1 "The famous business Internet address www.BUSINESS.PICS is FOR SALE ONLY $29,500…" at bounding box center [849, 368] width 904 height 497
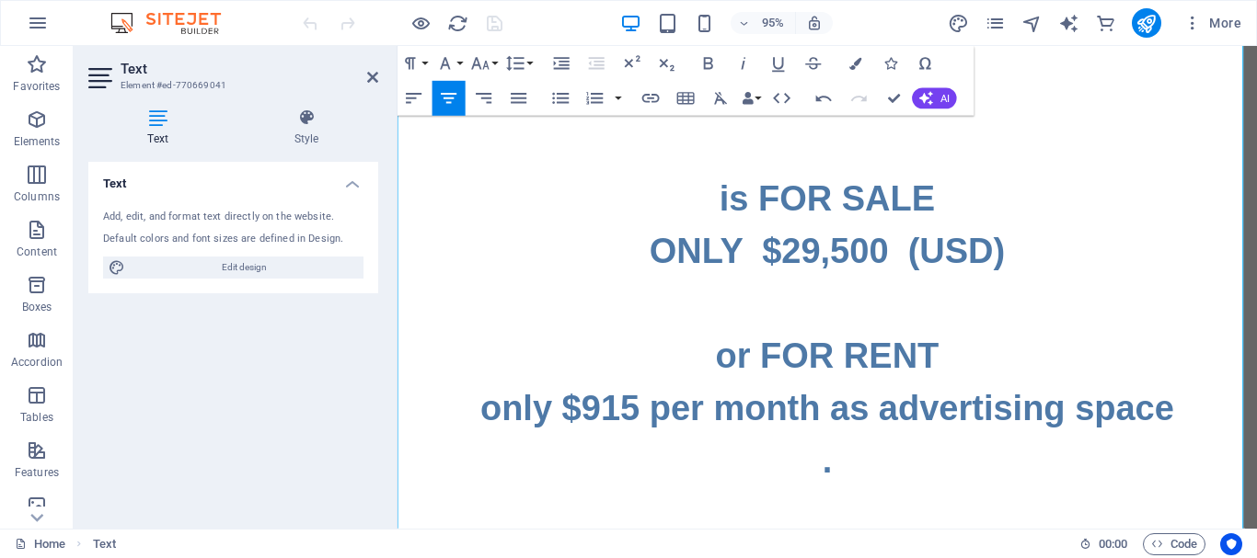
scroll to position [184, 0]
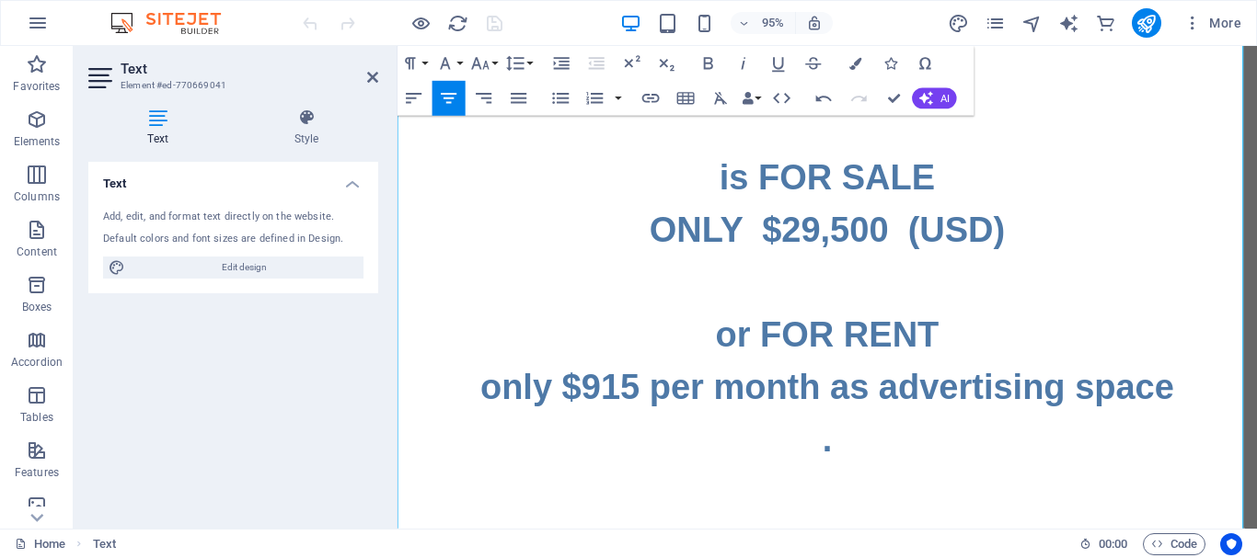
click at [835, 466] on h1 ". Huge acquisition opportunity for any kind of business." at bounding box center [849, 542] width 904 height 221
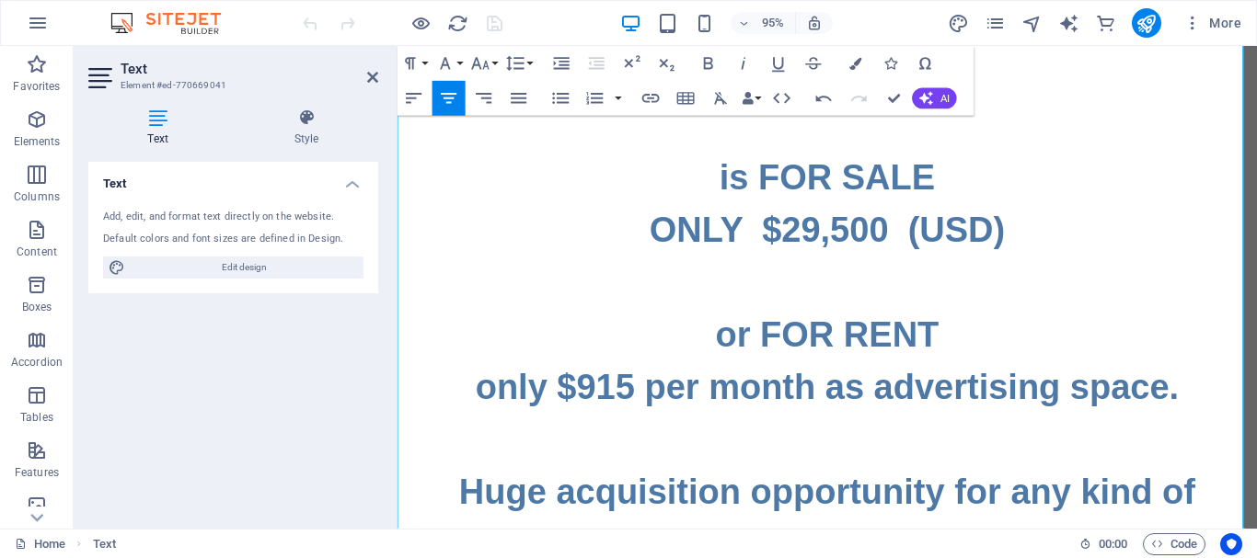
click at [947, 460] on h1 "only $915 per month as advertising space. Huge acquisition opportunity for any …" at bounding box center [849, 487] width 904 height 221
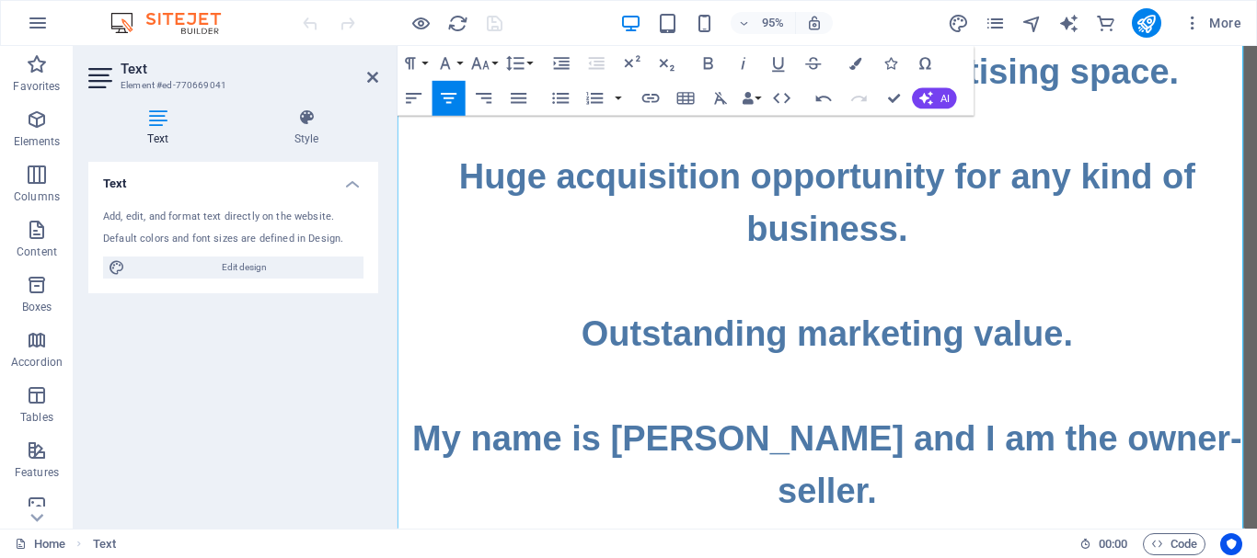
scroll to position [511, 0]
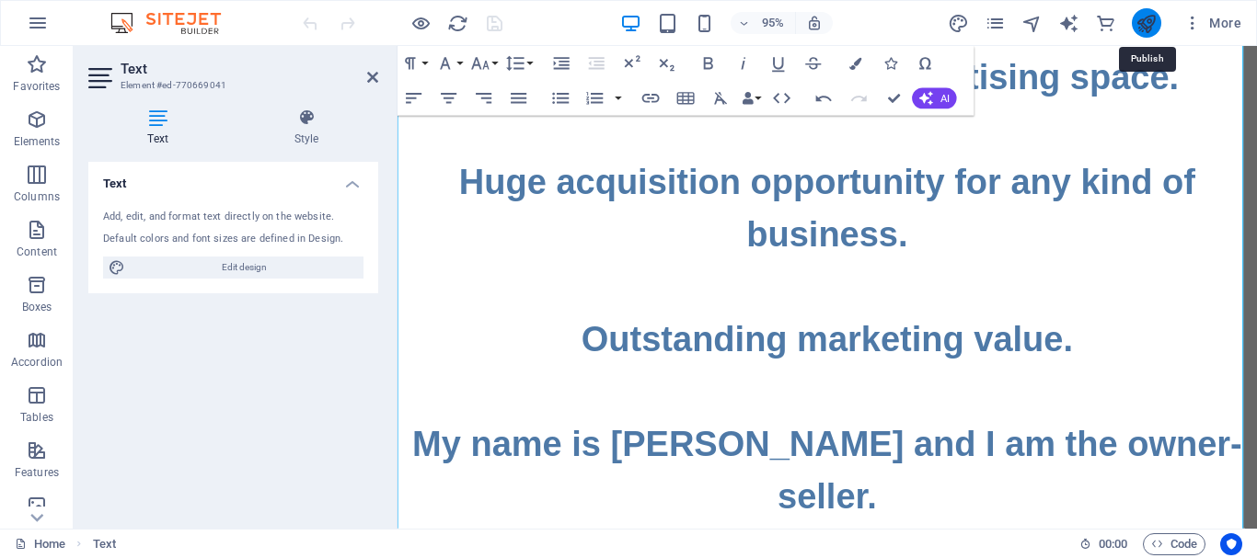
click at [1146, 24] on icon "publish" at bounding box center [1145, 23] width 21 height 21
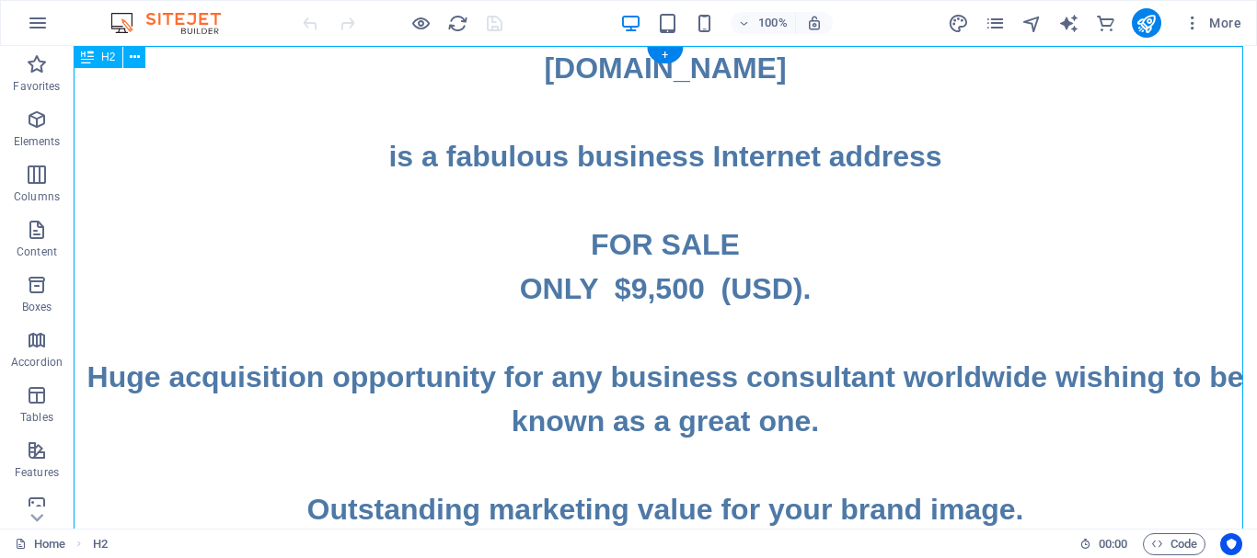
click at [788, 291] on div "[DOMAIN_NAME] is a fabulous business Internet address FOR SALE ONLY $9,500 (USD…" at bounding box center [665, 509] width 1183 height 927
click at [791, 293] on div "[DOMAIN_NAME] is a fabulous business Internet address FOR SALE ONLY $9,500 (USD…" at bounding box center [665, 509] width 1183 height 927
click at [791, 293] on div "www.BusinessConsultant.INFO is a fabulous business Internet address FOR SALE ON…" at bounding box center [665, 509] width 1183 height 927
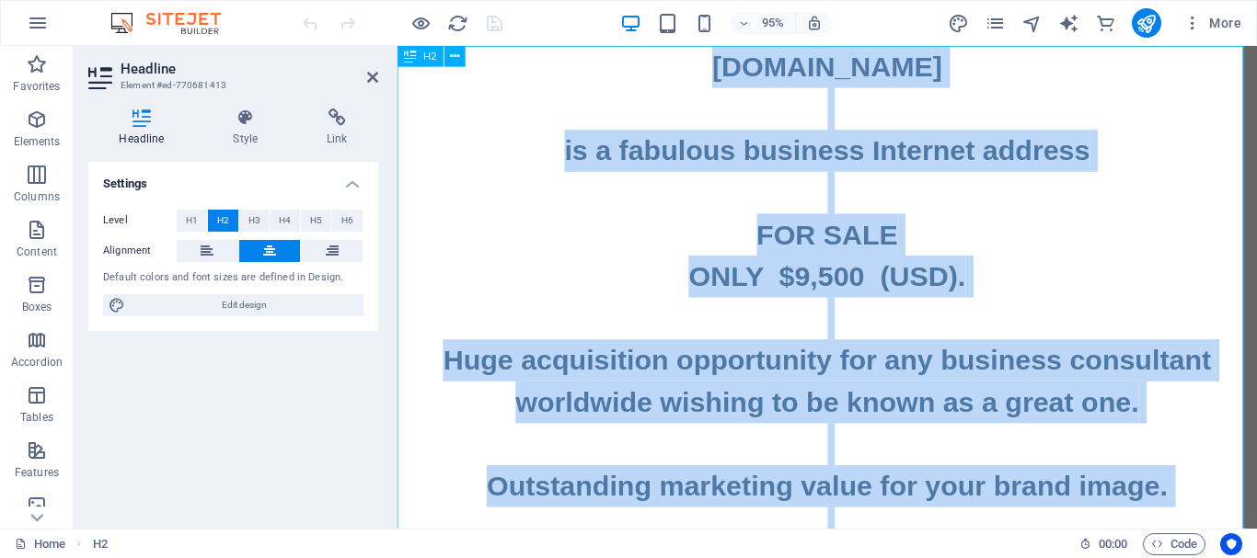
click at [975, 288] on h2 "www.BusinessConsultant.INFO is a fabulous business Internet address FOR SALE ON…" at bounding box center [849, 509] width 904 height 927
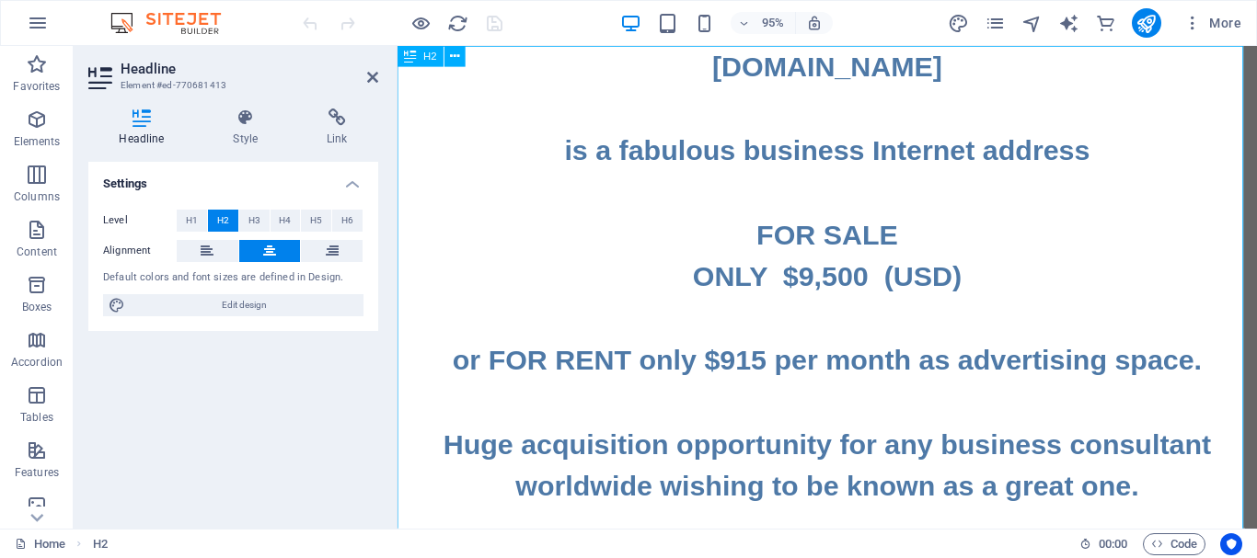
click at [933, 374] on h2 "www.BusinessConsultant.INFO is a fabulous business Internet address FOR SALE ON…" at bounding box center [849, 554] width 904 height 1016
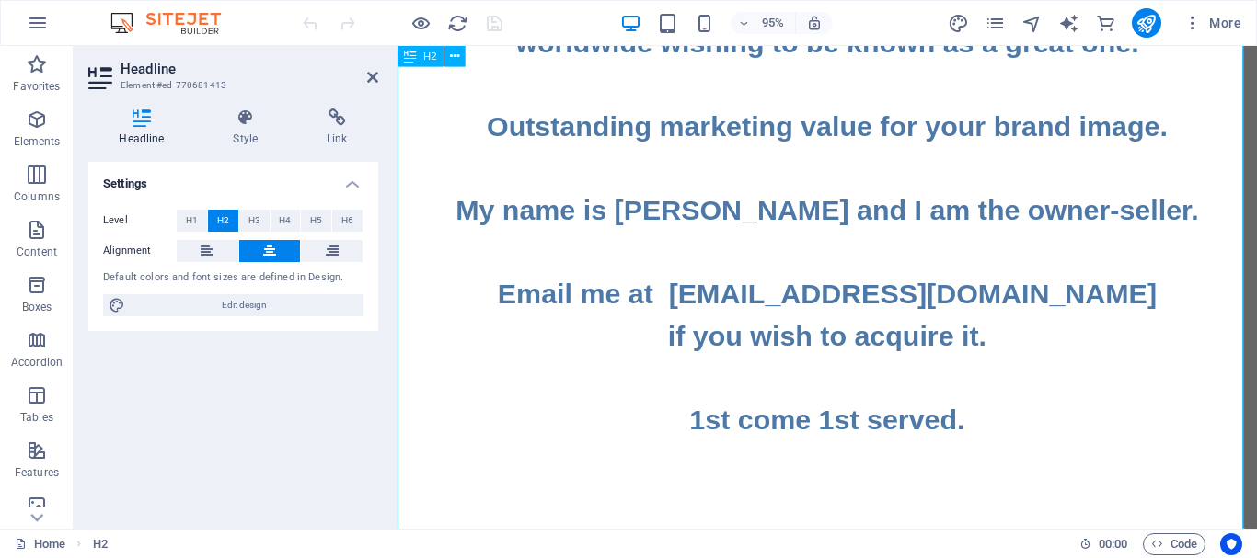
scroll to position [551, 0]
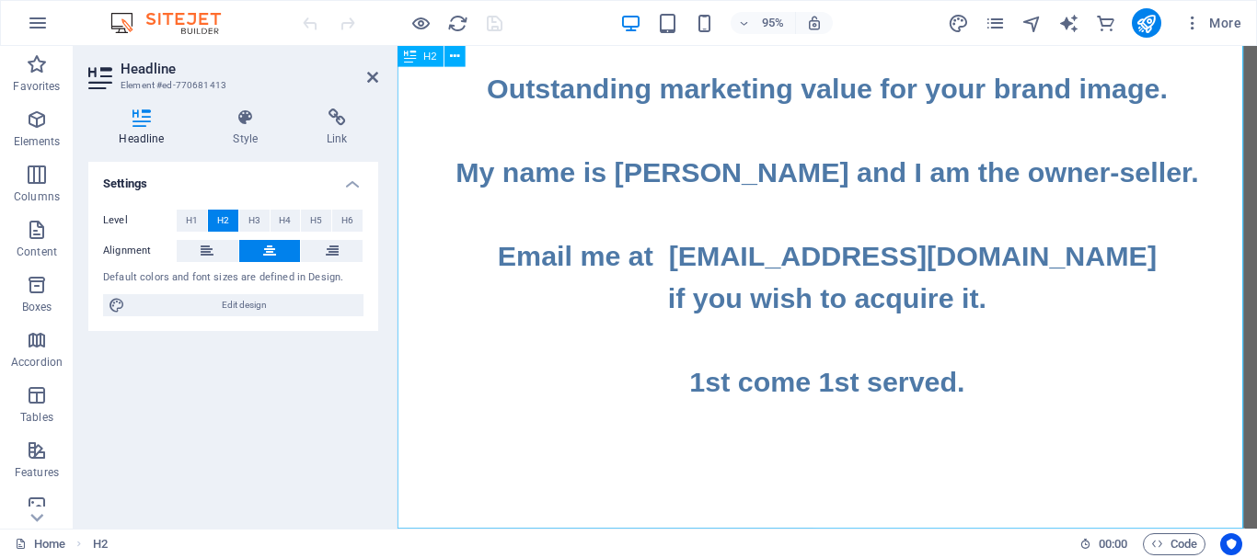
click at [1006, 514] on h2 "www.BusinessConsultant.INFO is a fabulous business Internet address FOR SALE ON…" at bounding box center [849, 25] width 904 height 1060
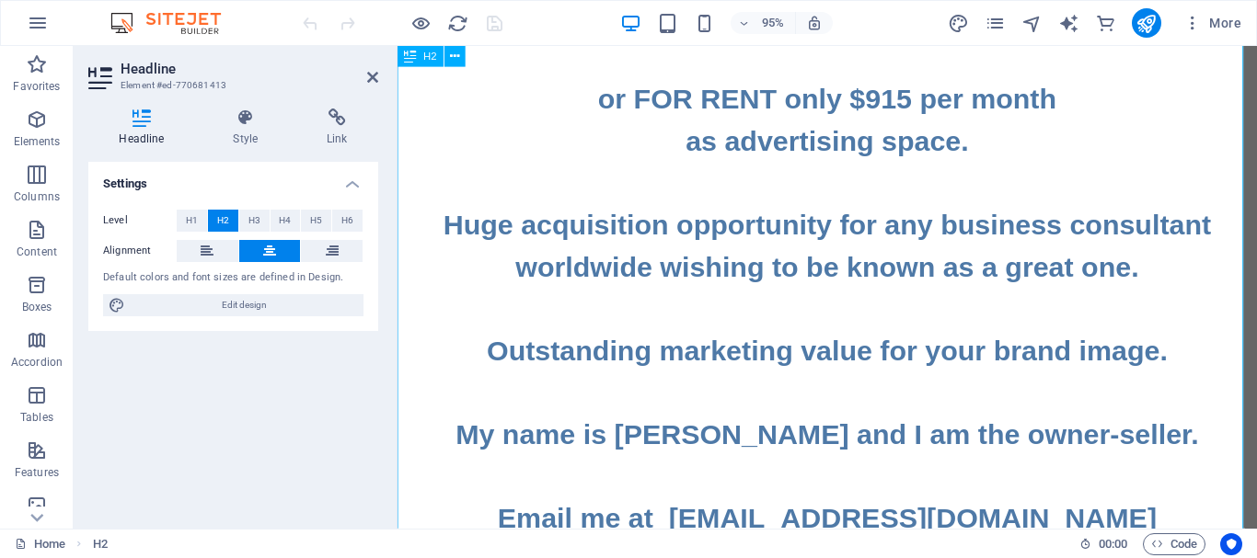
scroll to position [0, 0]
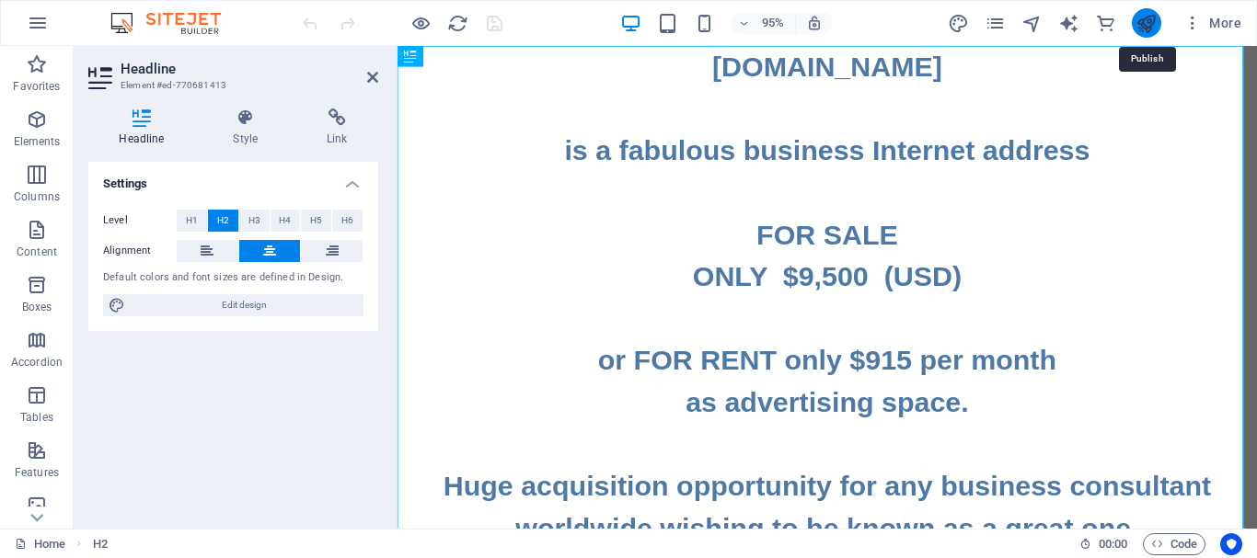
click at [1145, 27] on icon "publish" at bounding box center [1145, 23] width 21 height 21
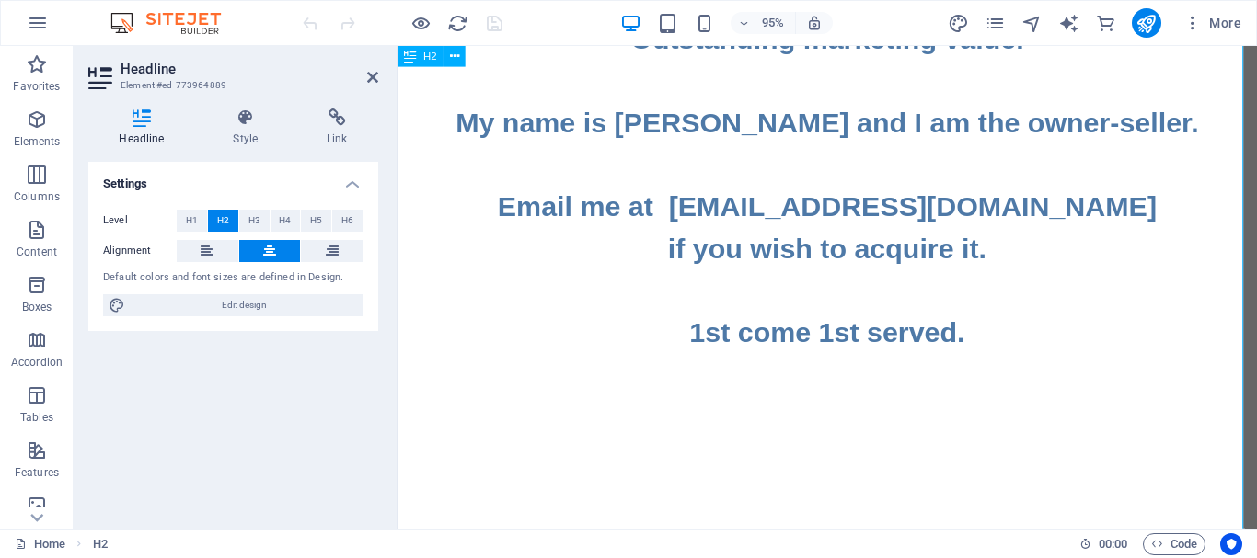
scroll to position [772, 0]
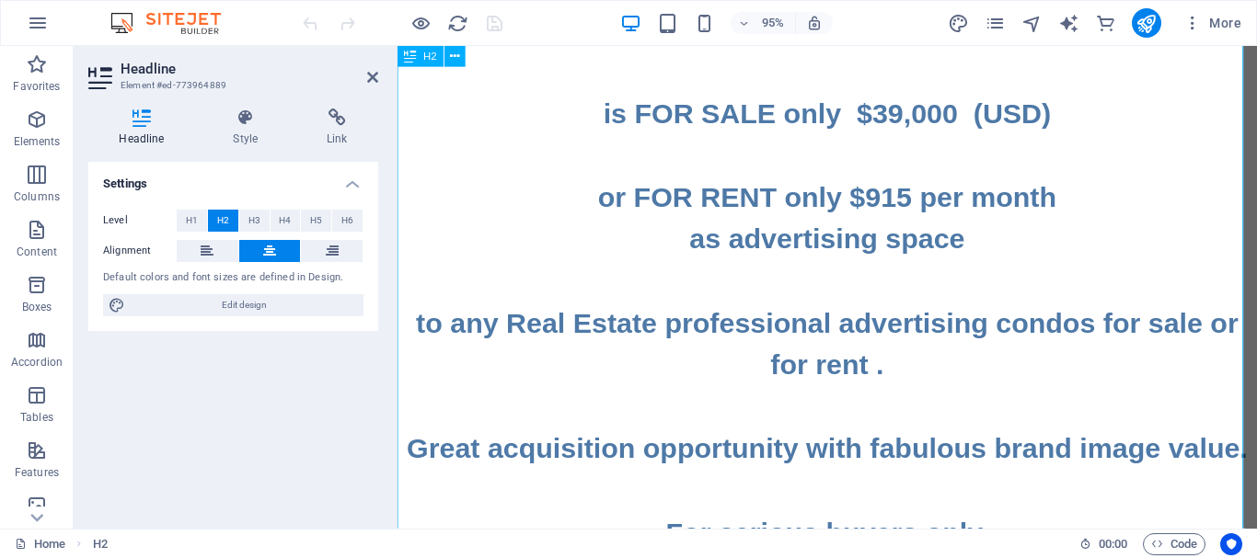
scroll to position [0, 0]
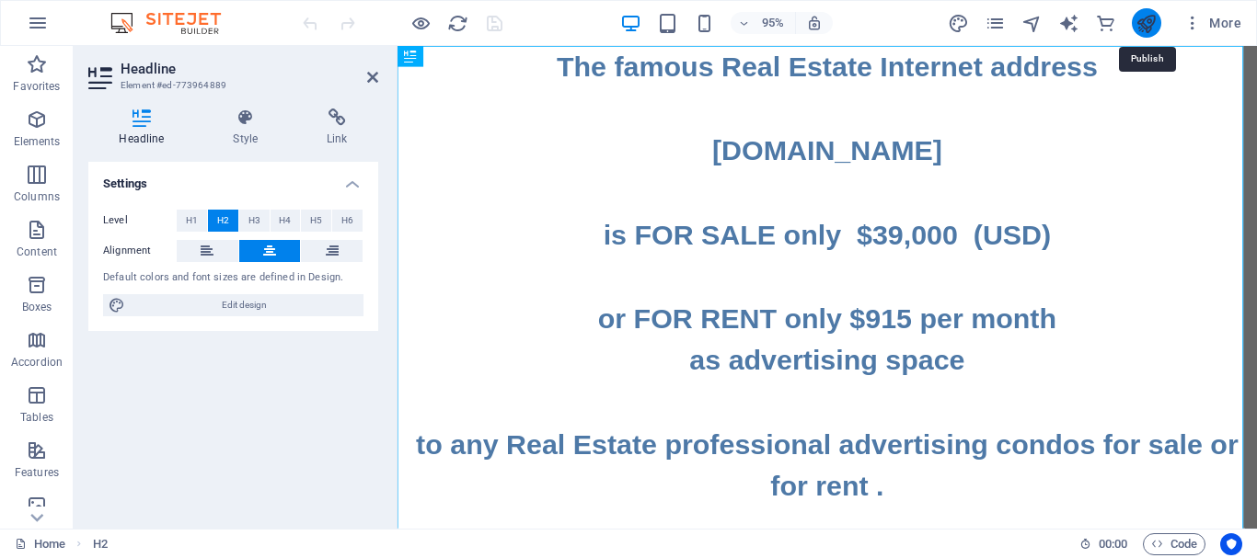
click at [1149, 17] on icon "publish" at bounding box center [1145, 23] width 21 height 21
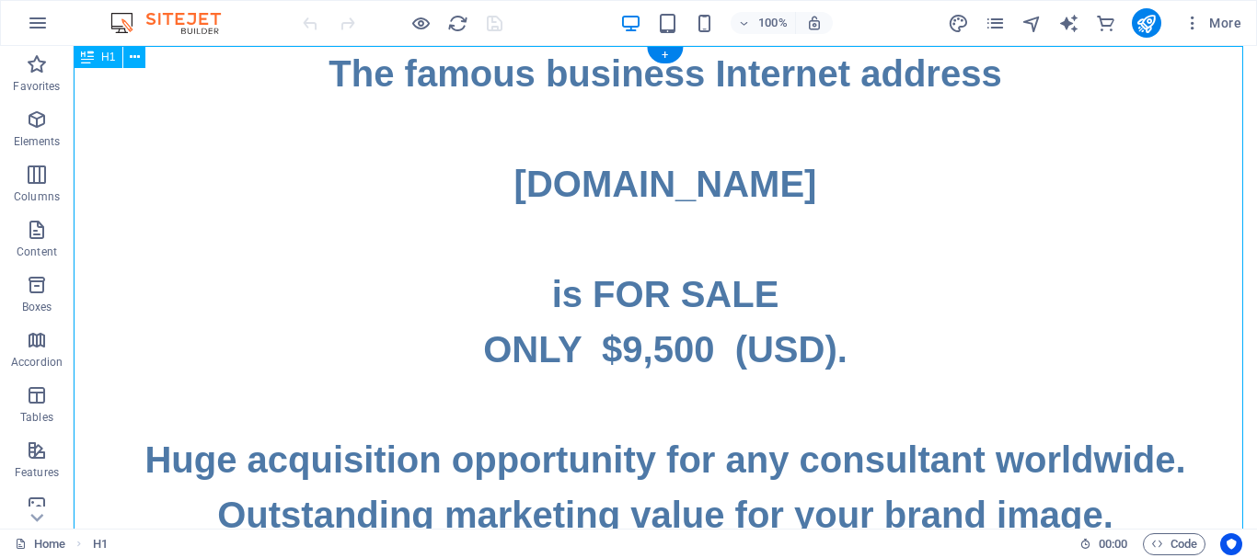
click at [826, 340] on div "The famous business Internet address [DOMAIN_NAME] is FOR SALE ONLY $9,500 (USD…" at bounding box center [665, 543] width 1183 height 994
click at [826, 341] on div "The famous business Internet address [DOMAIN_NAME] is FOR SALE ONLY $9,500 (USD…" at bounding box center [665, 543] width 1183 height 994
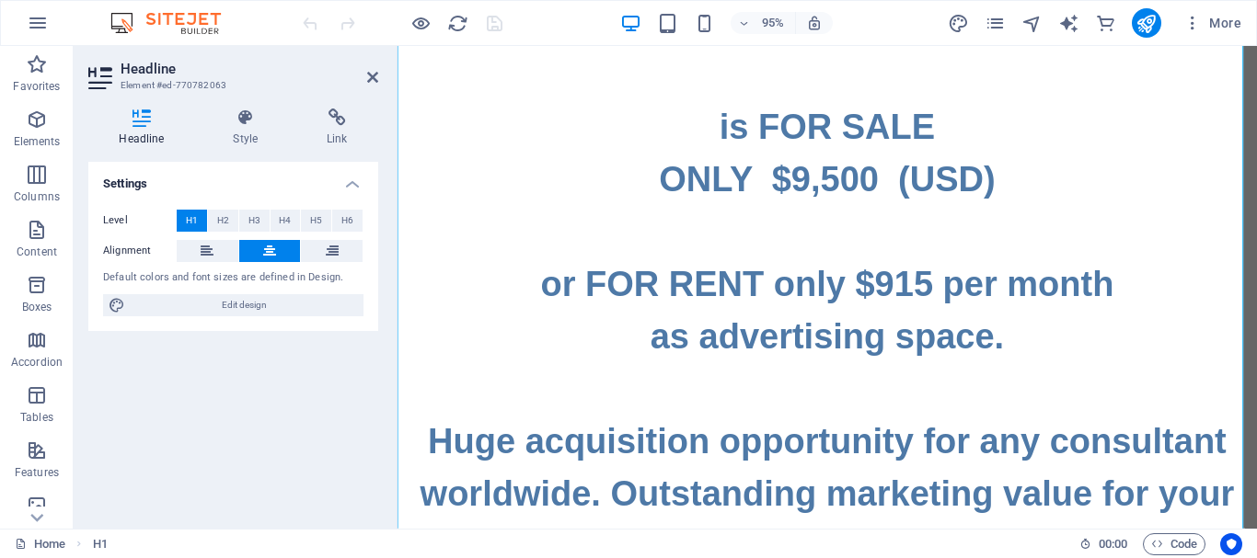
scroll to position [184, 0]
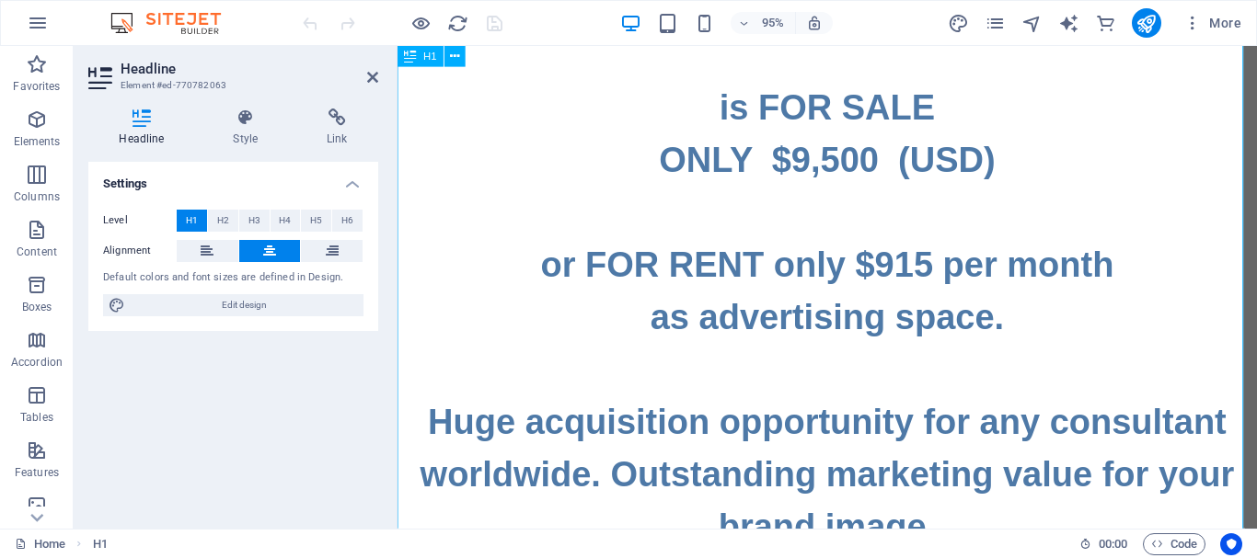
click at [985, 374] on h1 "The famous business Internet address www.Consultant.Contact is FOR SALE ONLY $9…" at bounding box center [849, 497] width 904 height 1270
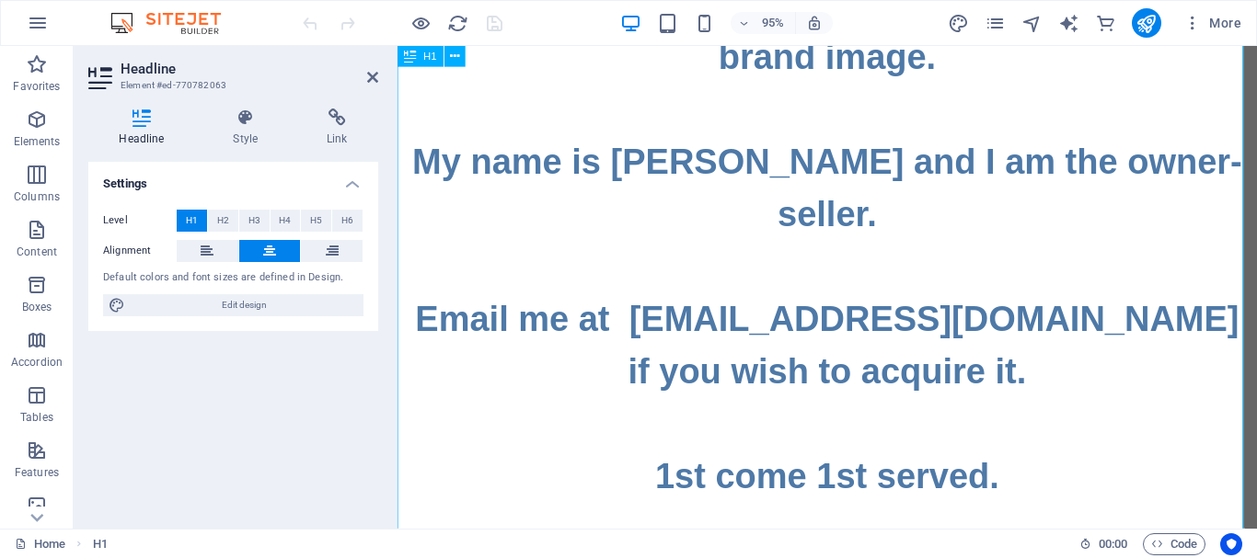
scroll to position [706, 0]
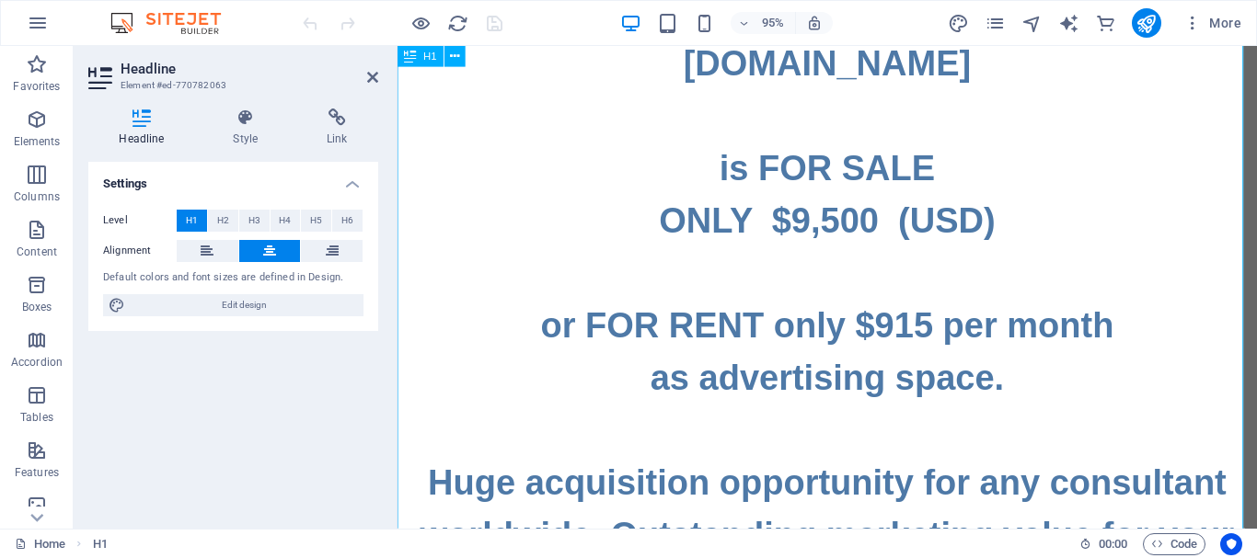
scroll to position [0, 0]
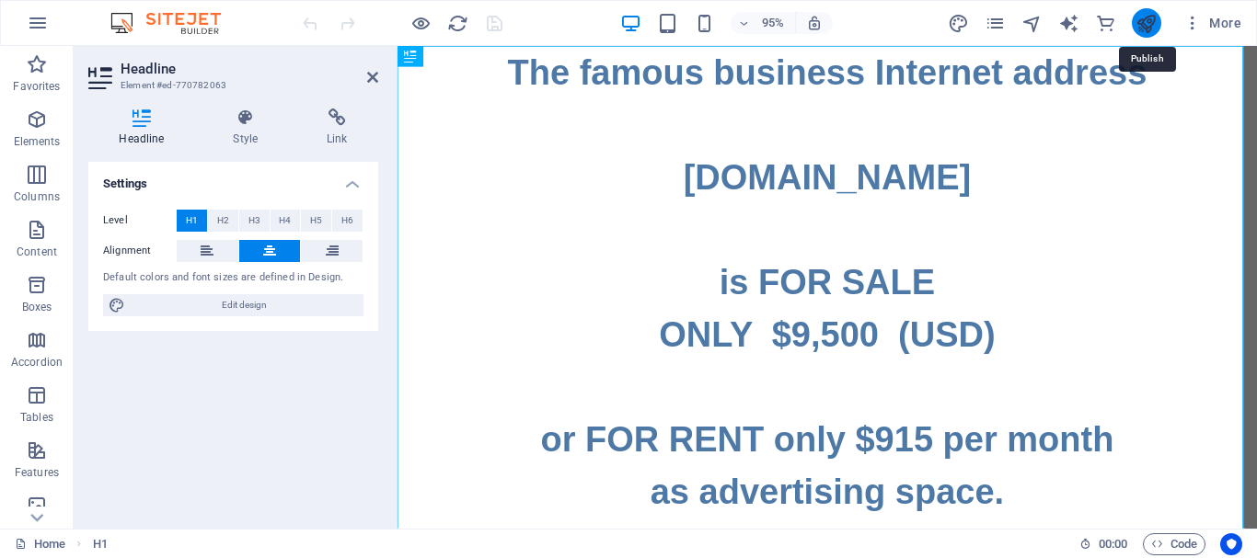
click at [1151, 29] on icon "publish" at bounding box center [1145, 23] width 21 height 21
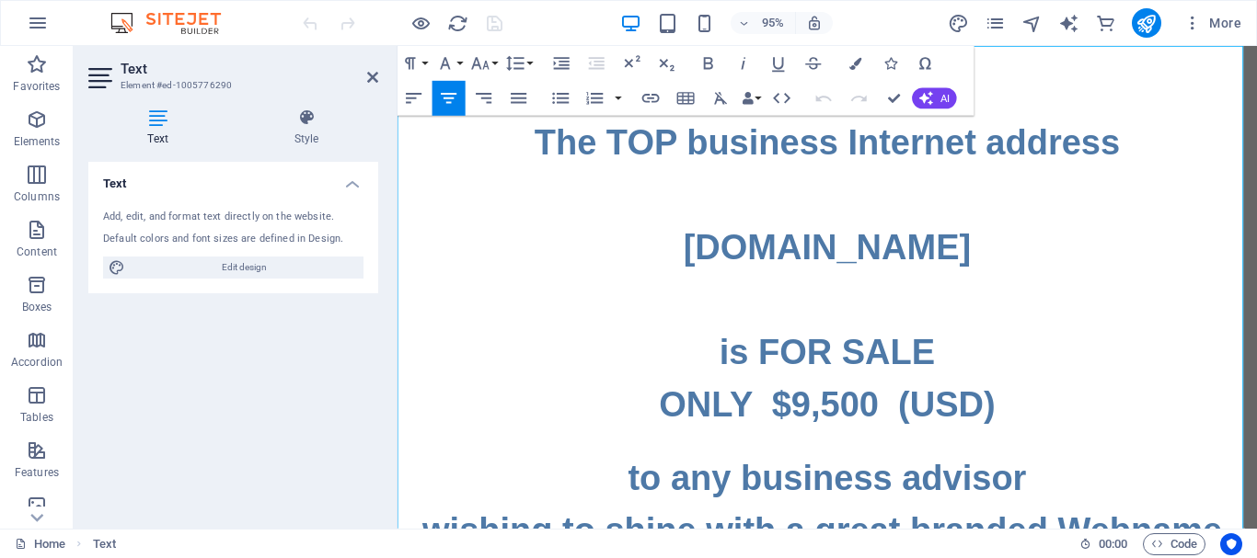
click at [1042, 423] on h1 "The TOP business Internet address www.BusinessAdvisor.TOP is FOR SALE ONLY $9,5…" at bounding box center [849, 285] width 904 height 331
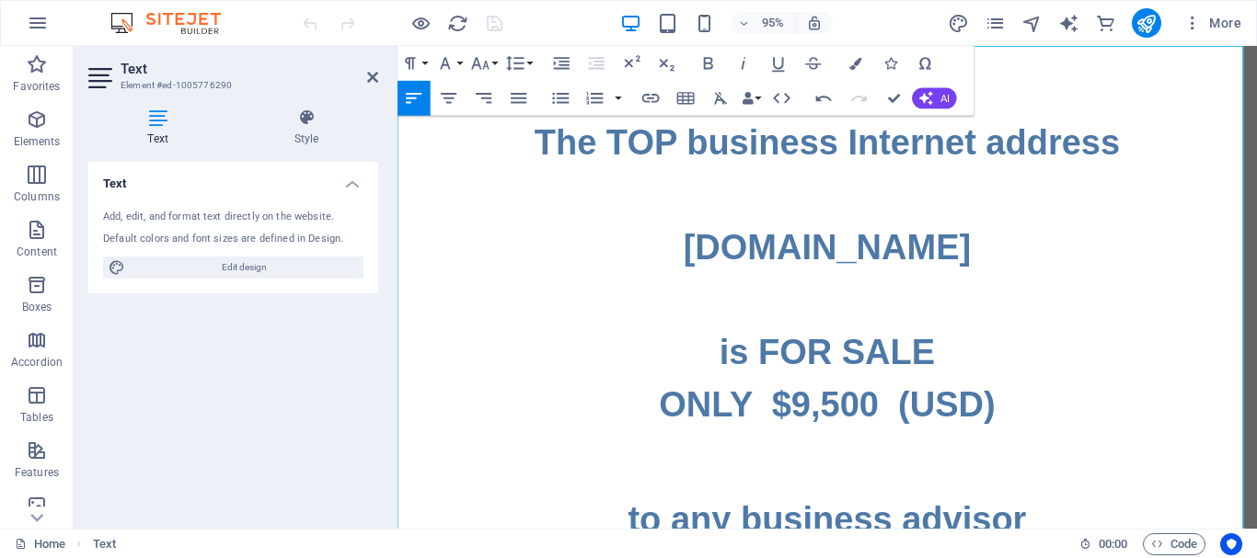
click at [1039, 463] on p at bounding box center [849, 462] width 904 height 22
click at [767, 466] on p at bounding box center [849, 462] width 904 height 22
click at [1031, 431] on h1 "The TOP business Internet address www.BusinessAdvisor.TOP is FOR SALE ONLY $9,5…" at bounding box center [849, 285] width 904 height 331
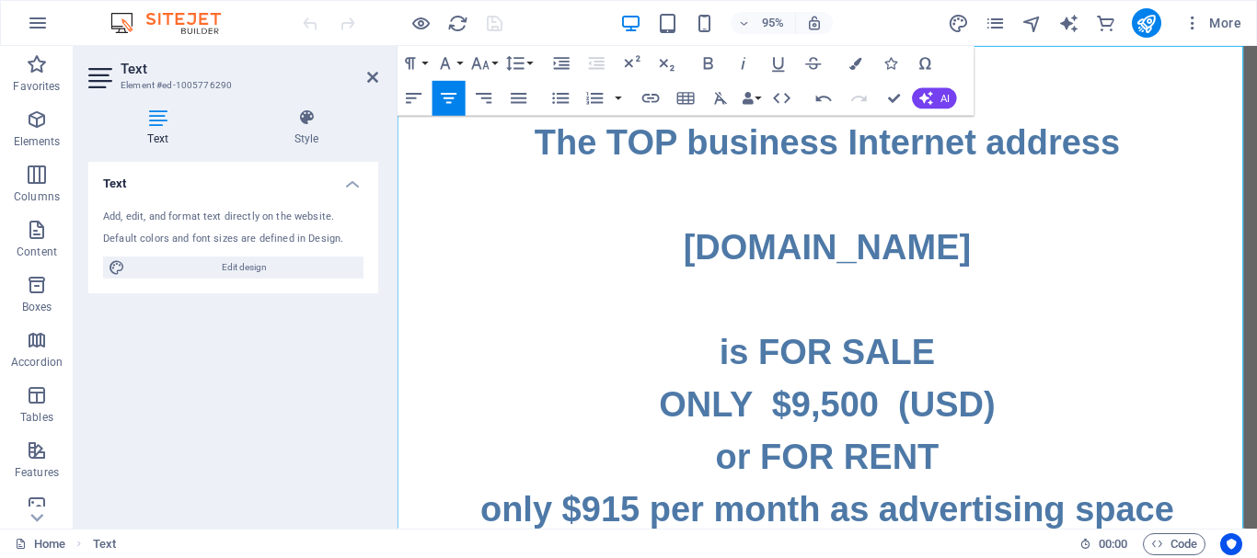
click at [724, 476] on h1 "or FOR RENT" at bounding box center [849, 478] width 904 height 55
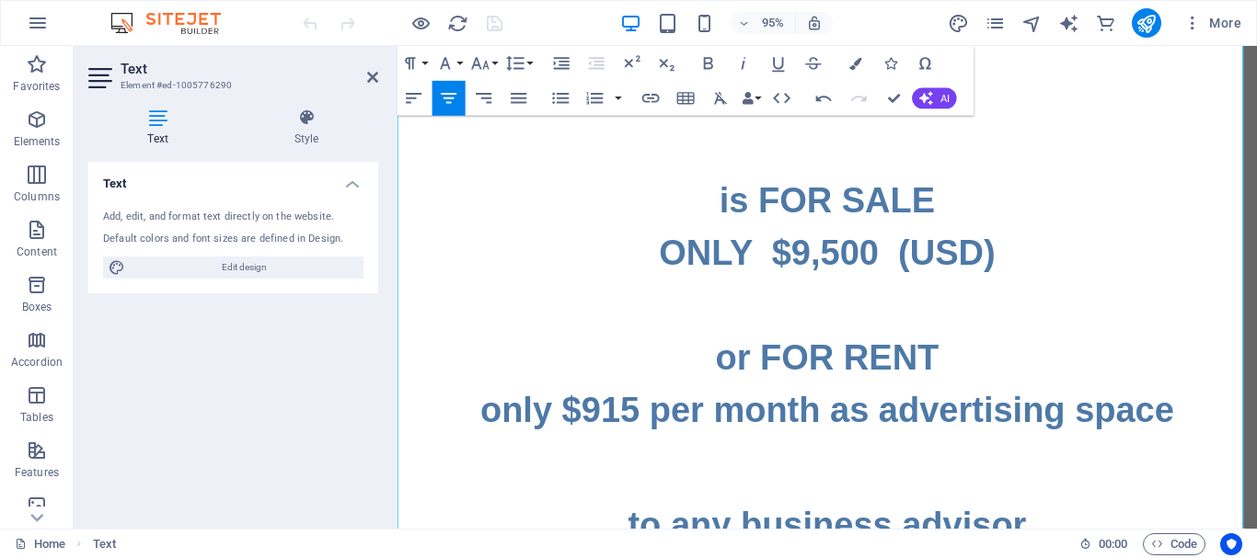
scroll to position [184, 0]
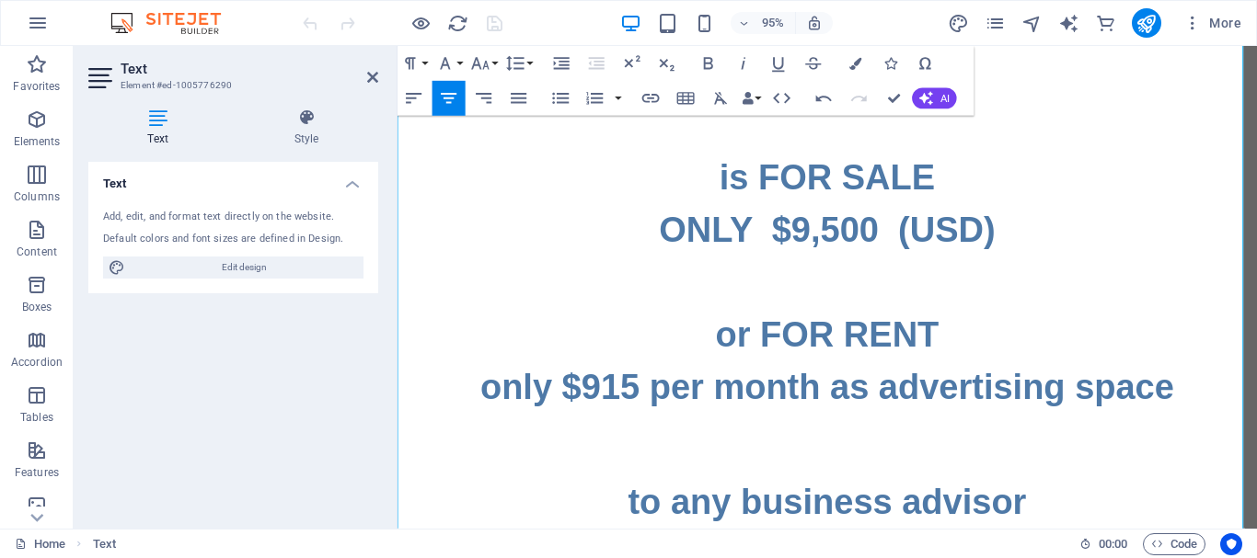
click at [855, 406] on h1 "only $915 per month as advertising space" at bounding box center [849, 404] width 904 height 55
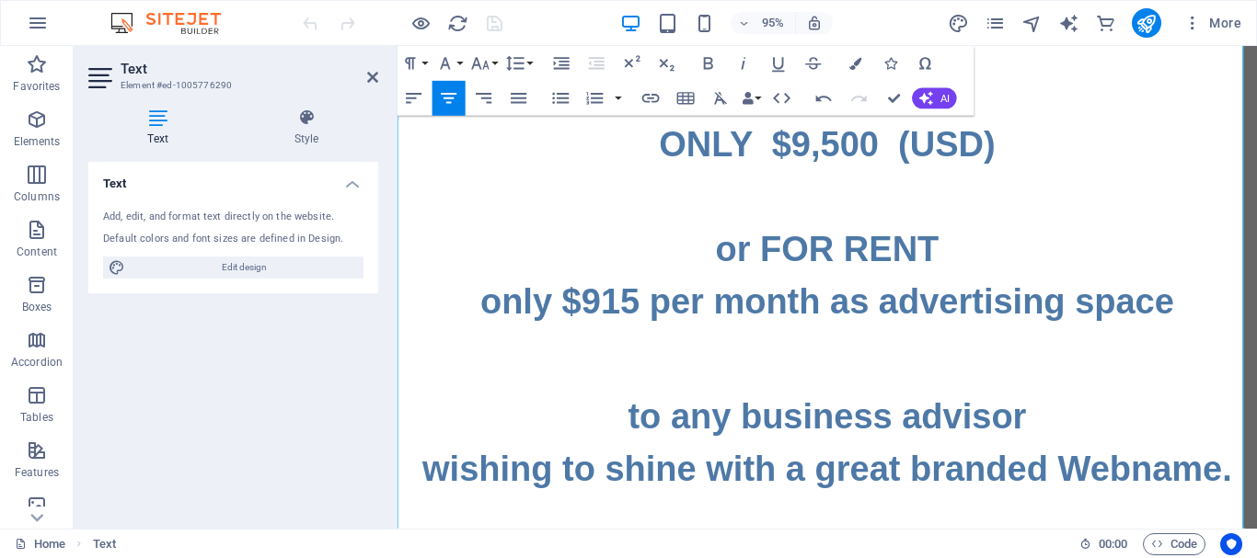
scroll to position [92, 0]
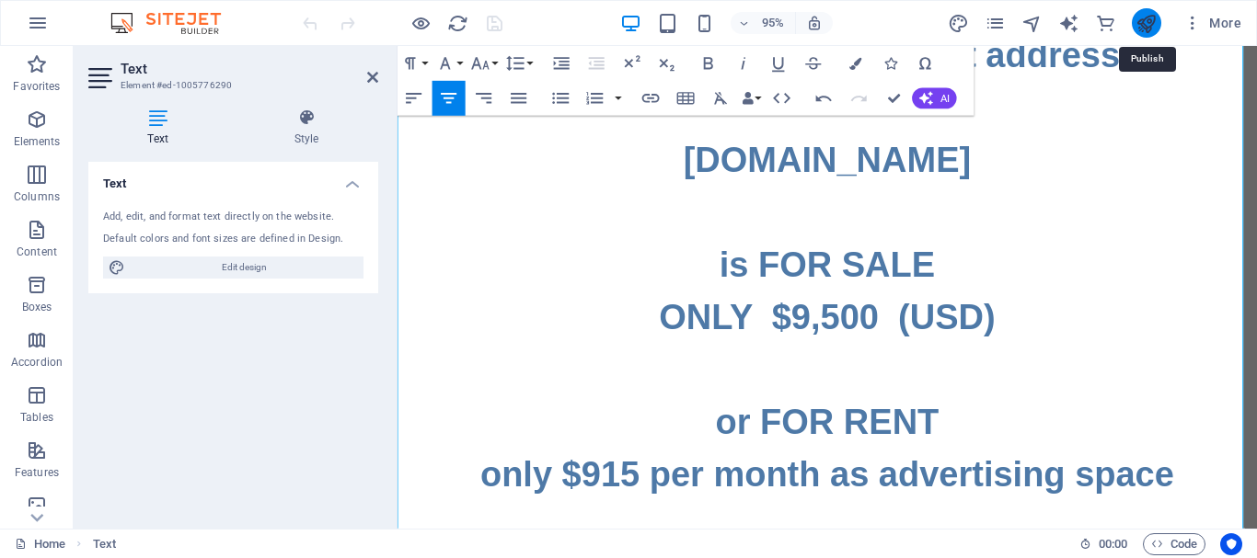
click at [1149, 26] on icon "publish" at bounding box center [1145, 23] width 21 height 21
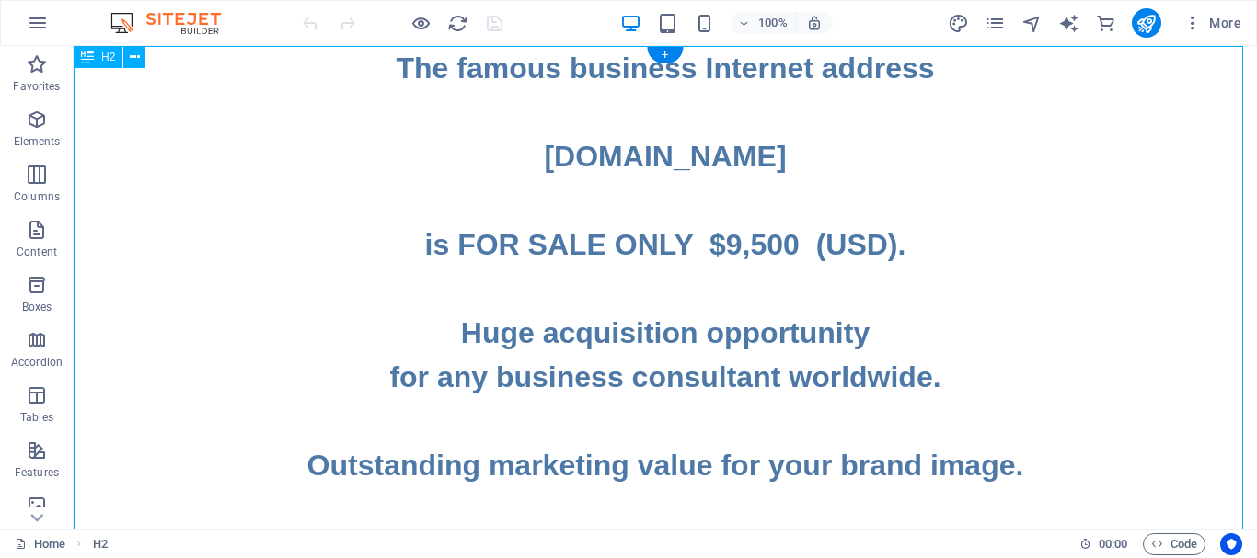
click at [883, 246] on div "The famous business Internet address [DOMAIN_NAME] is FOR SALE ONLY $9,500 (USD…" at bounding box center [665, 465] width 1183 height 839
click at [885, 248] on div "The famous business Internet address [DOMAIN_NAME] is FOR SALE ONLY $9,500 (USD…" at bounding box center [665, 465] width 1183 height 839
click at [886, 248] on div "The famous business Internet address [DOMAIN_NAME] is FOR SALE ONLY $9,500 (USD…" at bounding box center [665, 465] width 1183 height 839
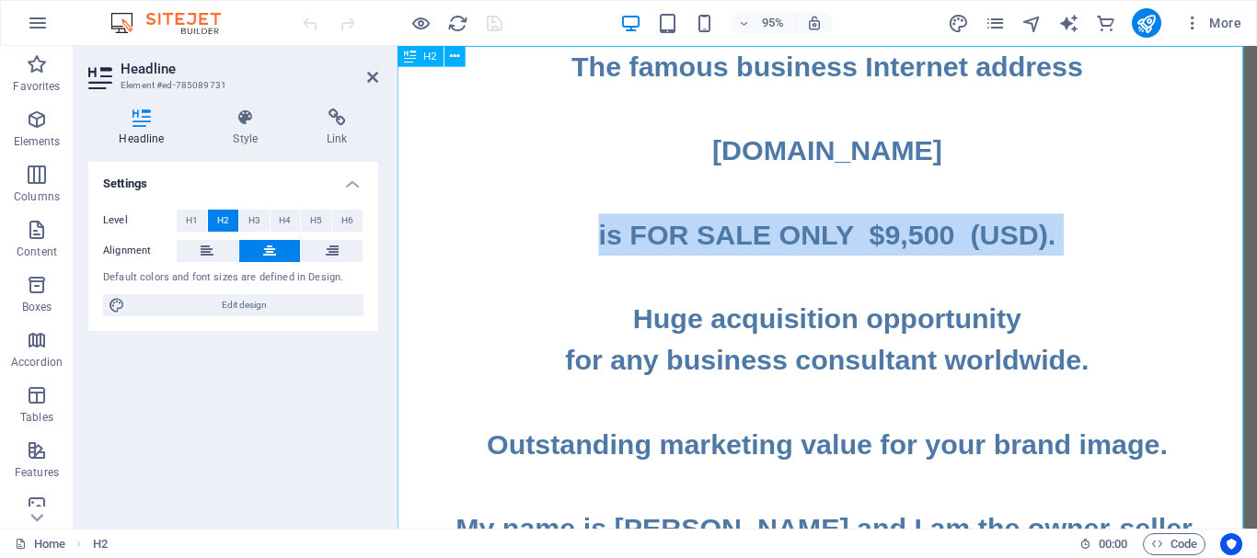
click at [1070, 270] on h2 "The famous business Internet address [DOMAIN_NAME] is FOR SALE ONLY $9,500 (USD…" at bounding box center [849, 465] width 904 height 839
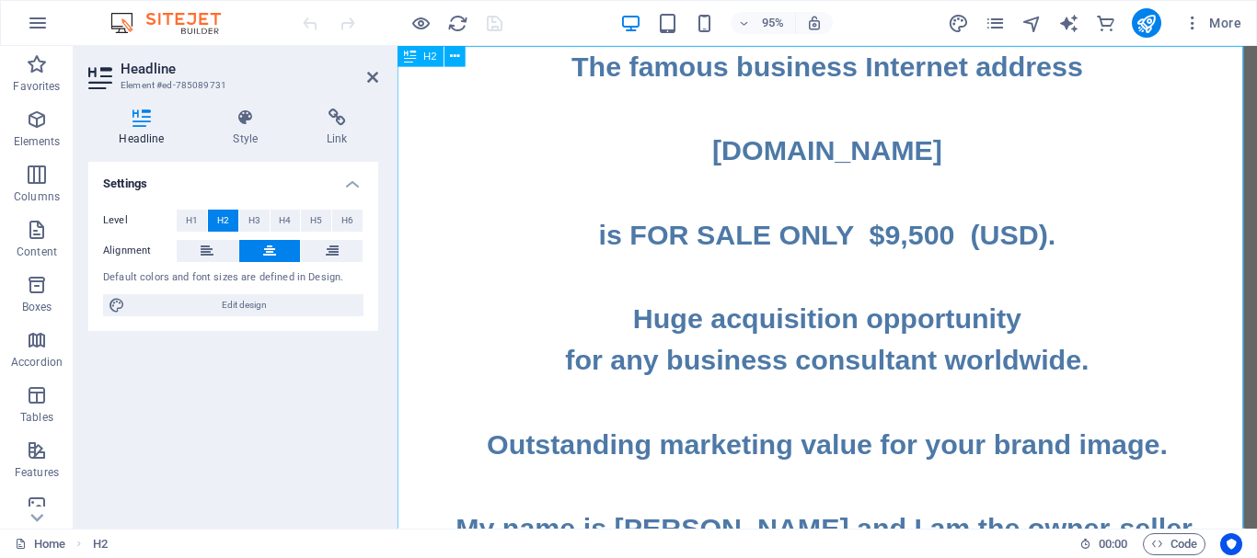
click at [1067, 247] on h2 "The famous business Internet address [DOMAIN_NAME] is FOR SALE ONLY $9,500 (USD…" at bounding box center [849, 465] width 904 height 839
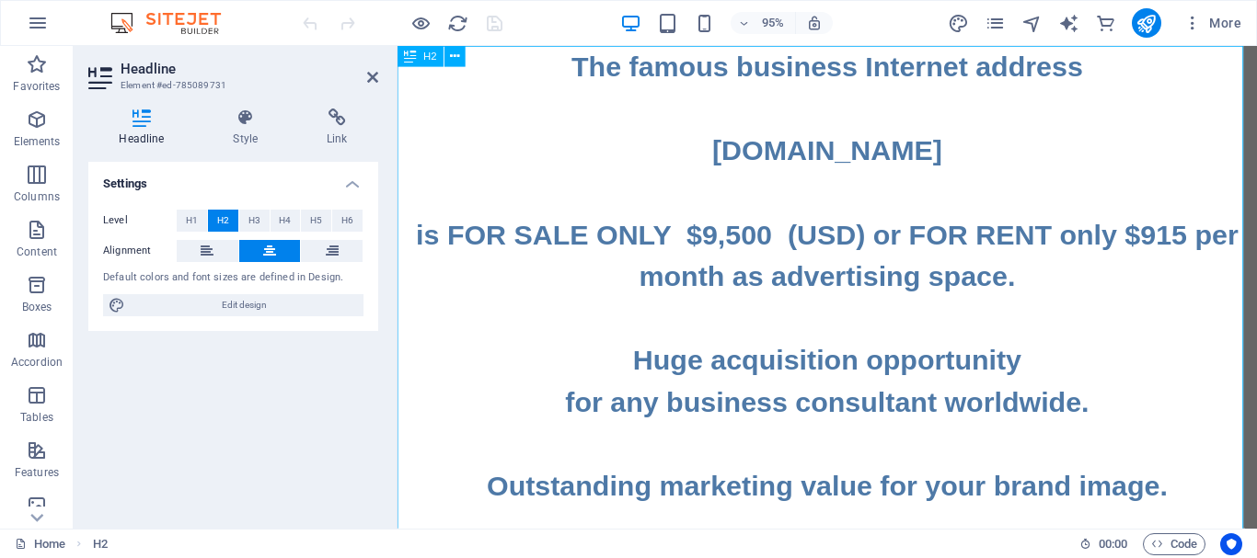
click at [892, 243] on h2 "The famous business Internet address [DOMAIN_NAME] is FOR SALE ONLY $9,500 (USD…" at bounding box center [849, 487] width 904 height 883
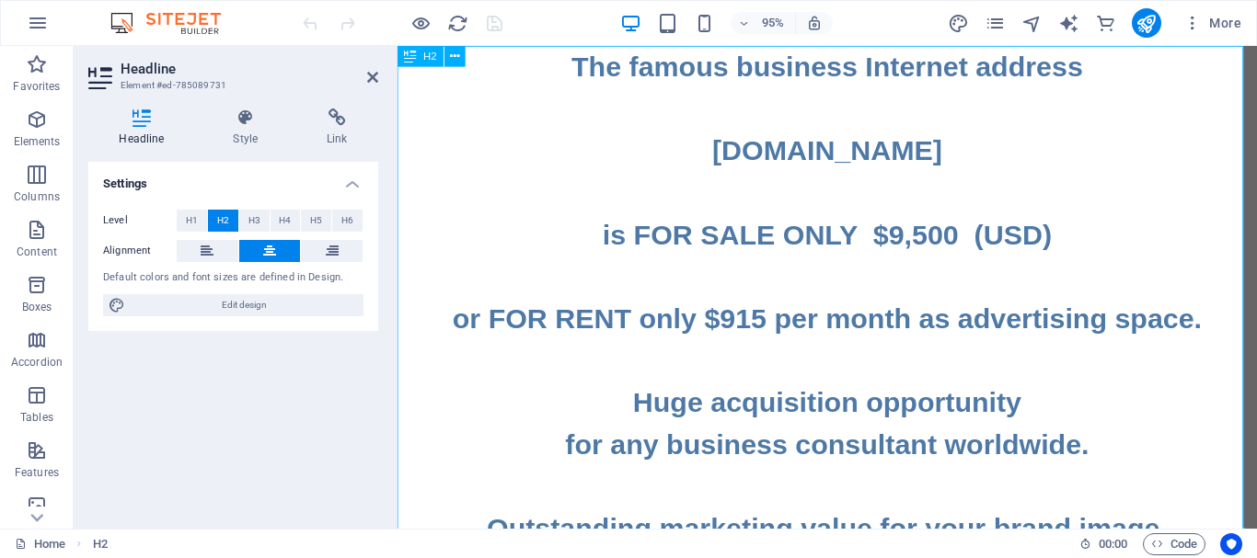
click at [941, 333] on h2 "The famous business Internet address [DOMAIN_NAME] is FOR SALE ONLY $9,500 (USD…" at bounding box center [849, 509] width 904 height 927
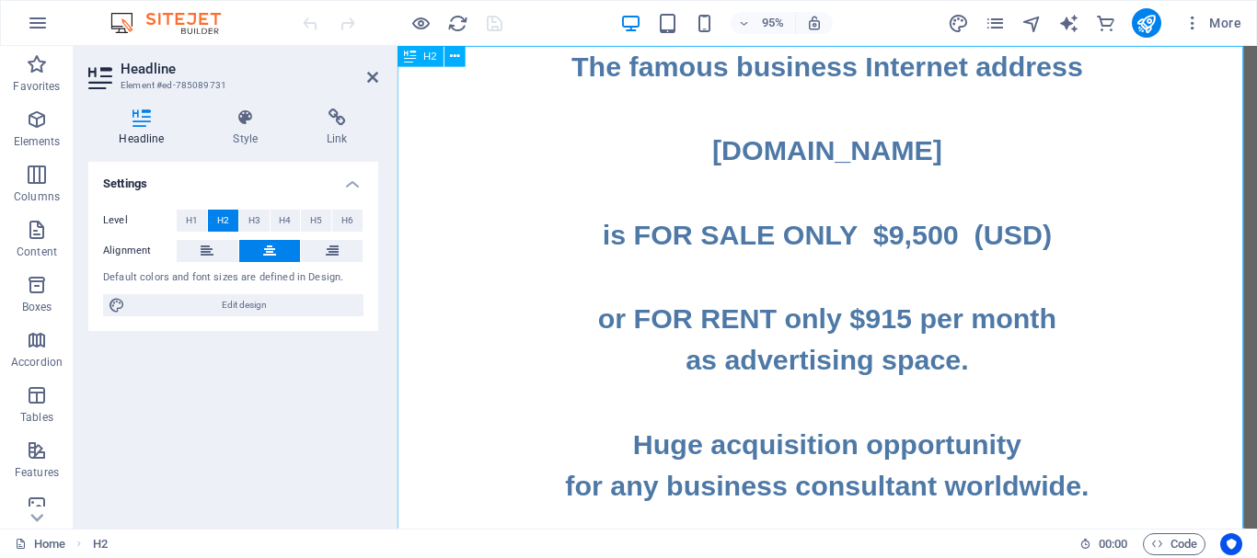
click at [1126, 328] on h2 "The famous business Internet address [DOMAIN_NAME] is FOR SALE ONLY $9,500 (USD…" at bounding box center [849, 531] width 904 height 971
click at [1056, 371] on h2 "The famous business Internet address [DOMAIN_NAME] is FOR SALE ONLY $9,500 (USD…" at bounding box center [849, 531] width 904 height 971
click at [1131, 240] on h2 "The famous business Internet address [DOMAIN_NAME] is FOR SALE ONLY $9,500 (USD…" at bounding box center [849, 531] width 904 height 971
click at [1119, 151] on h2 "The famous business Internet address [DOMAIN_NAME] is FOR SALE ONLY $9,500 (USD…" at bounding box center [849, 531] width 904 height 971
click at [1049, 373] on h2 "The famous business Internet address [DOMAIN_NAME] is FOR SALE ONLY $9,500 (USD…" at bounding box center [849, 531] width 904 height 971
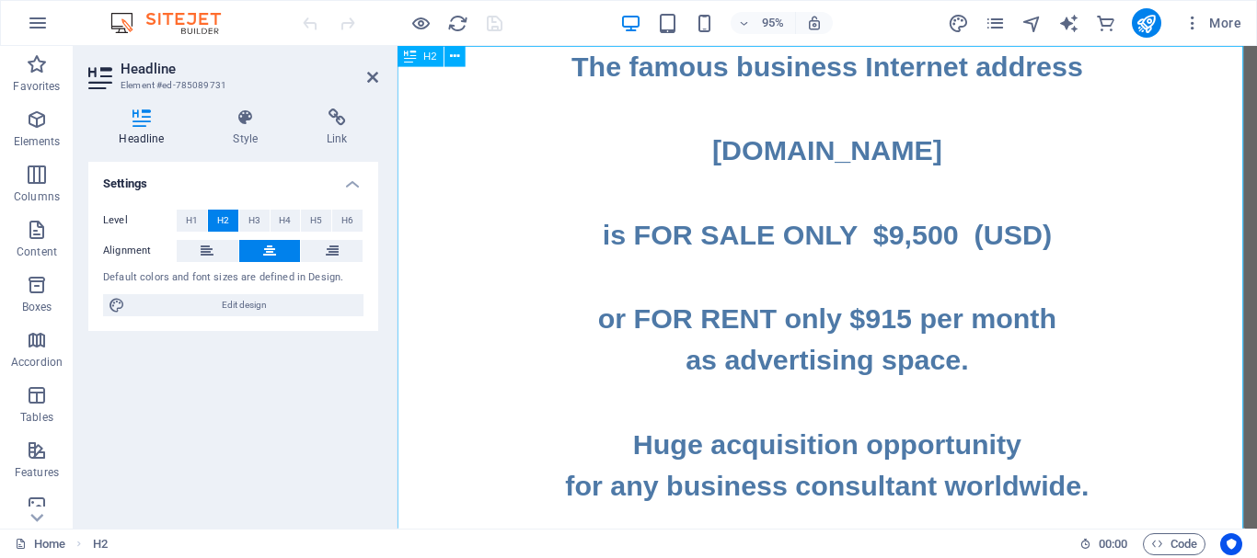
click at [1087, 466] on h2 "The famous business Internet address [DOMAIN_NAME] is FOR SALE ONLY $9,500 (USD…" at bounding box center [849, 531] width 904 height 971
click at [1147, 502] on h2 "The famous business Internet address [DOMAIN_NAME] is FOR SALE ONLY $9,500 (USD…" at bounding box center [849, 531] width 904 height 971
click at [1046, 378] on h2 "The famous business Internet address [DOMAIN_NAME] is FOR SALE ONLY $9,500 (USD…" at bounding box center [849, 531] width 904 height 971
click at [1109, 336] on h2 "The famous business Internet address [DOMAIN_NAME] is FOR SALE ONLY $9,500 (USD…" at bounding box center [849, 531] width 904 height 971
click at [1110, 235] on h2 "The famous business Internet address [DOMAIN_NAME] is FOR SALE ONLY $9,500 (USD…" at bounding box center [849, 531] width 904 height 971
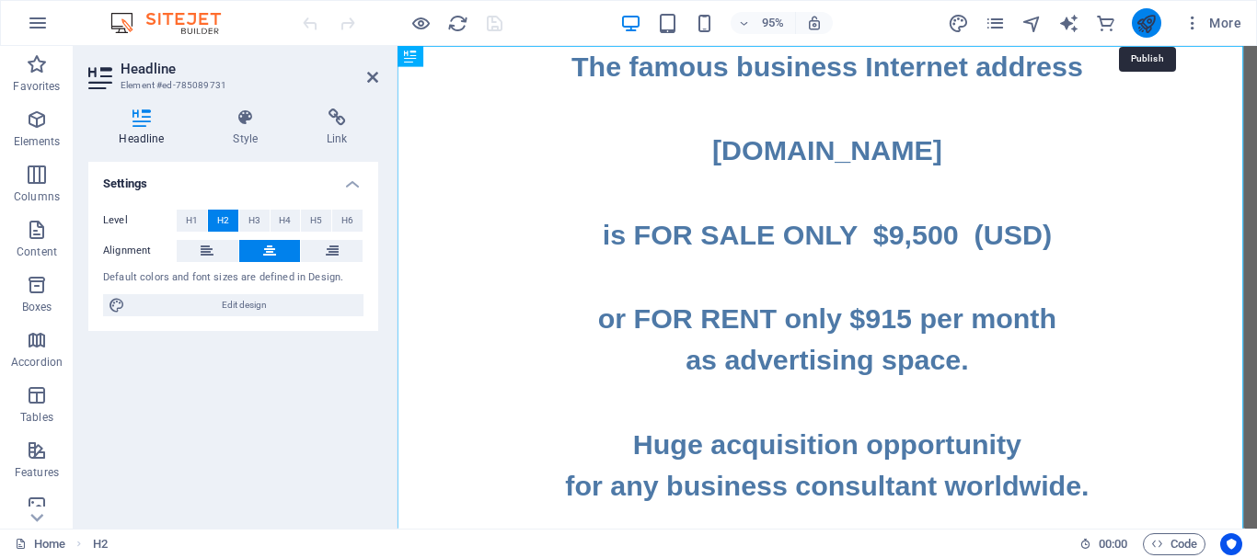
click at [1144, 26] on icon "publish" at bounding box center [1145, 23] width 21 height 21
